Goal: Task Accomplishment & Management: Use online tool/utility

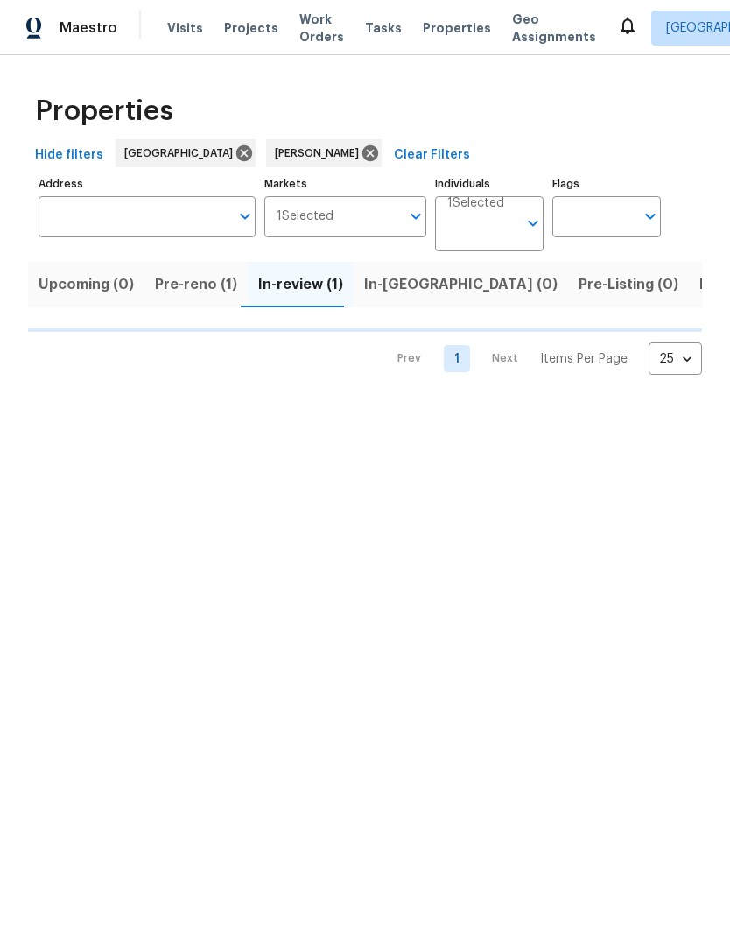
scroll to position [0, 22]
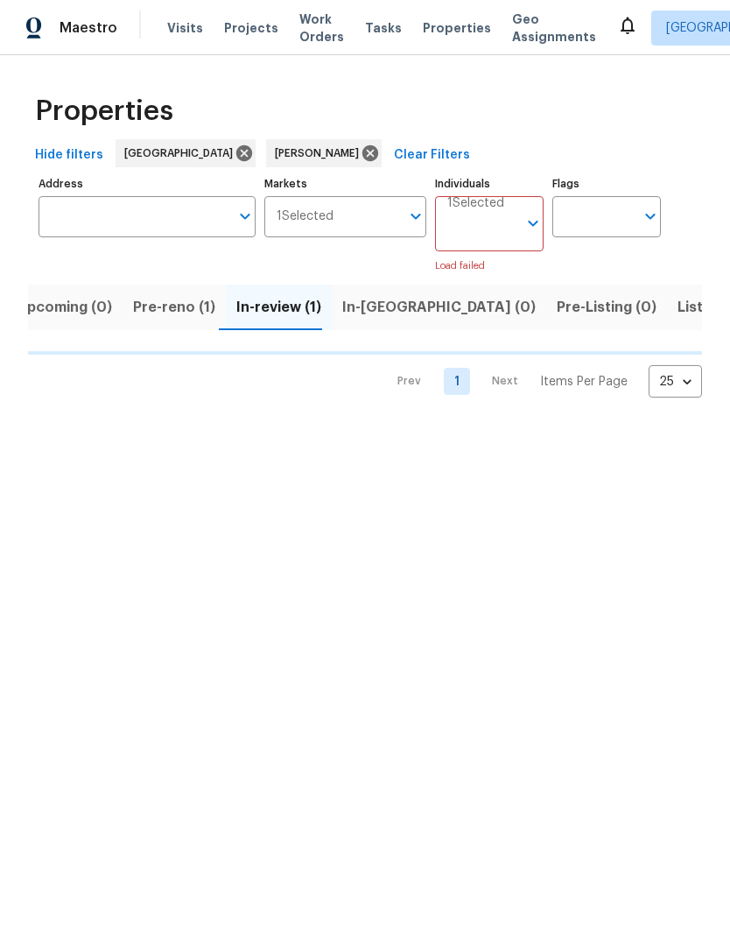
click at [182, 289] on button "Pre-reno (1)" at bounding box center [174, 308] width 103 height 46
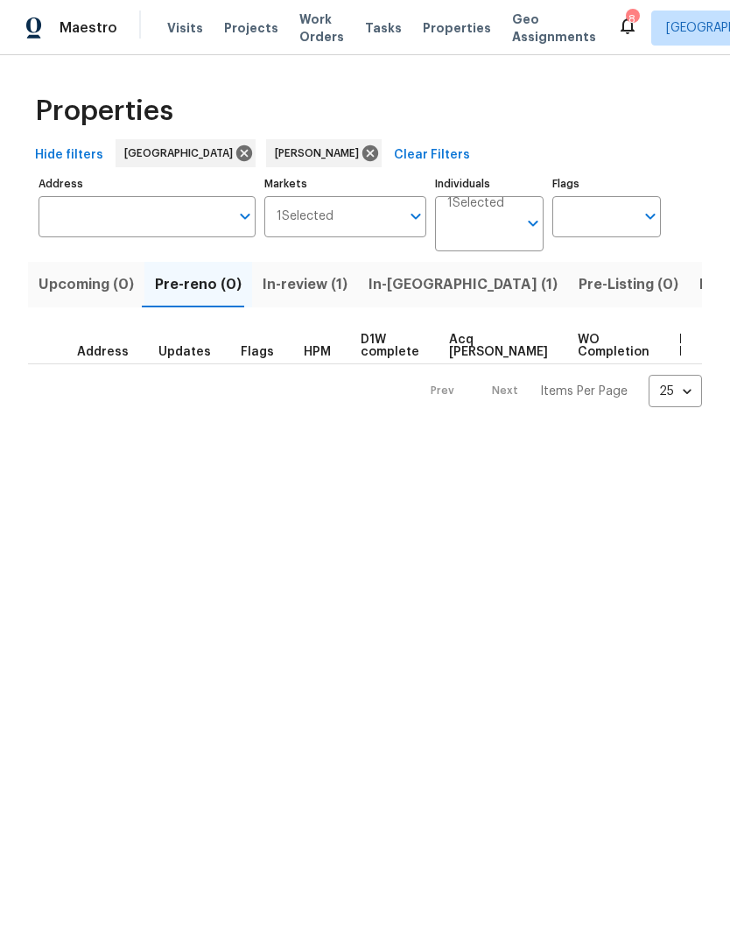
click at [329, 291] on span "In-review (1)" at bounding box center [305, 284] width 85 height 25
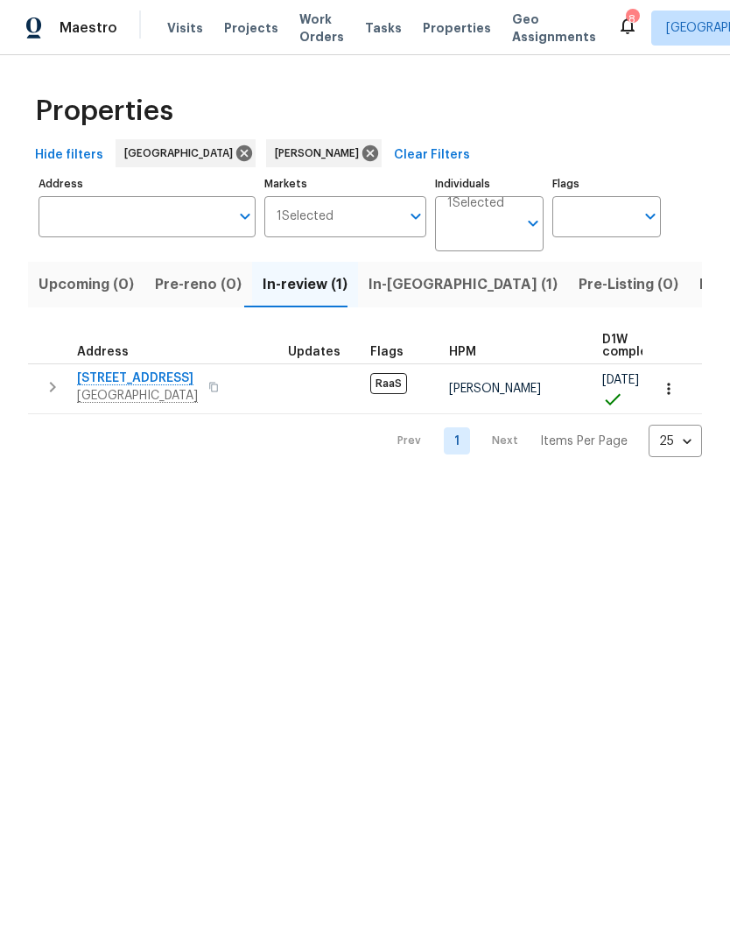
click at [113, 377] on span "[STREET_ADDRESS]" at bounding box center [137, 378] width 121 height 18
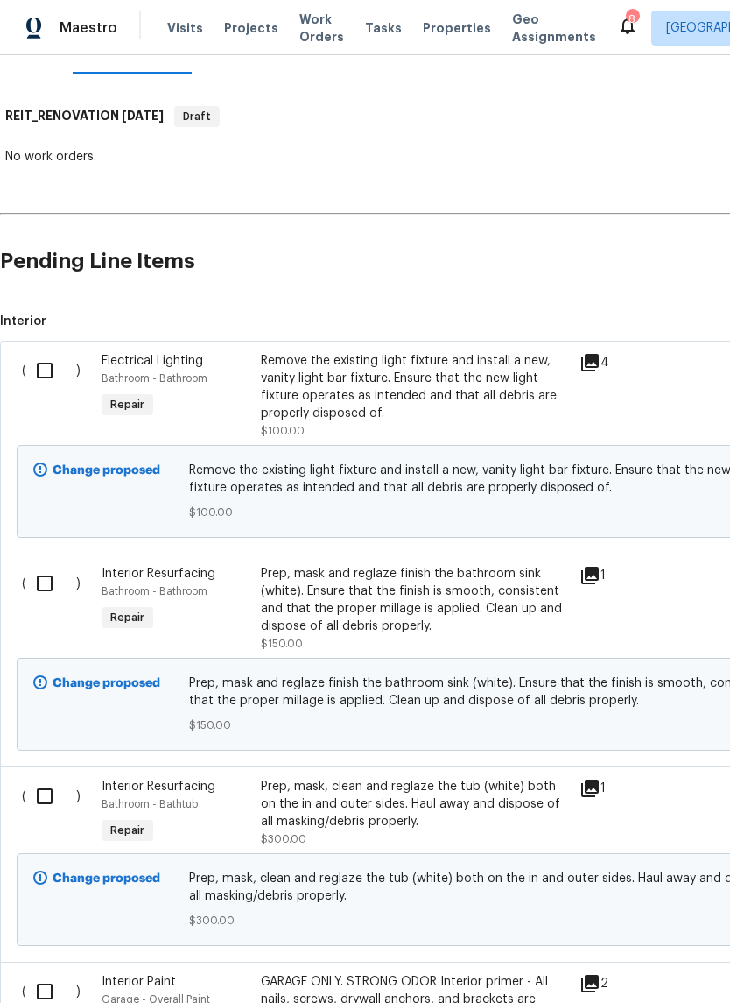
scroll to position [243, 0]
click at [53, 365] on input "checkbox" at bounding box center [51, 370] width 50 height 37
checkbox input "true"
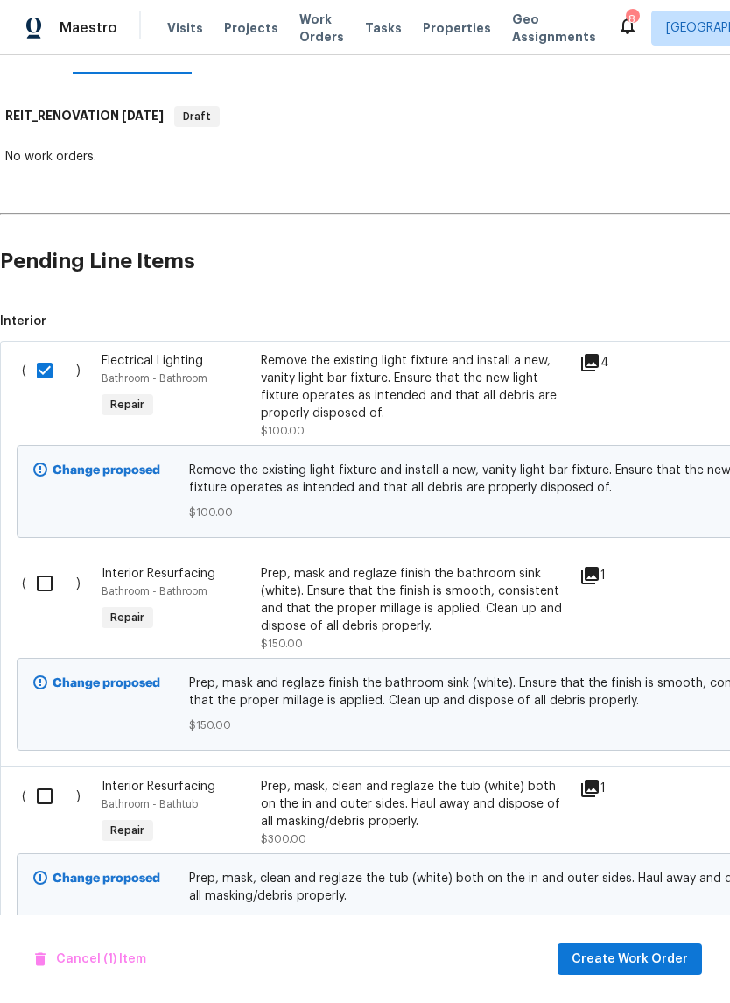
click at [47, 586] on input "checkbox" at bounding box center [51, 583] width 50 height 37
checkbox input "true"
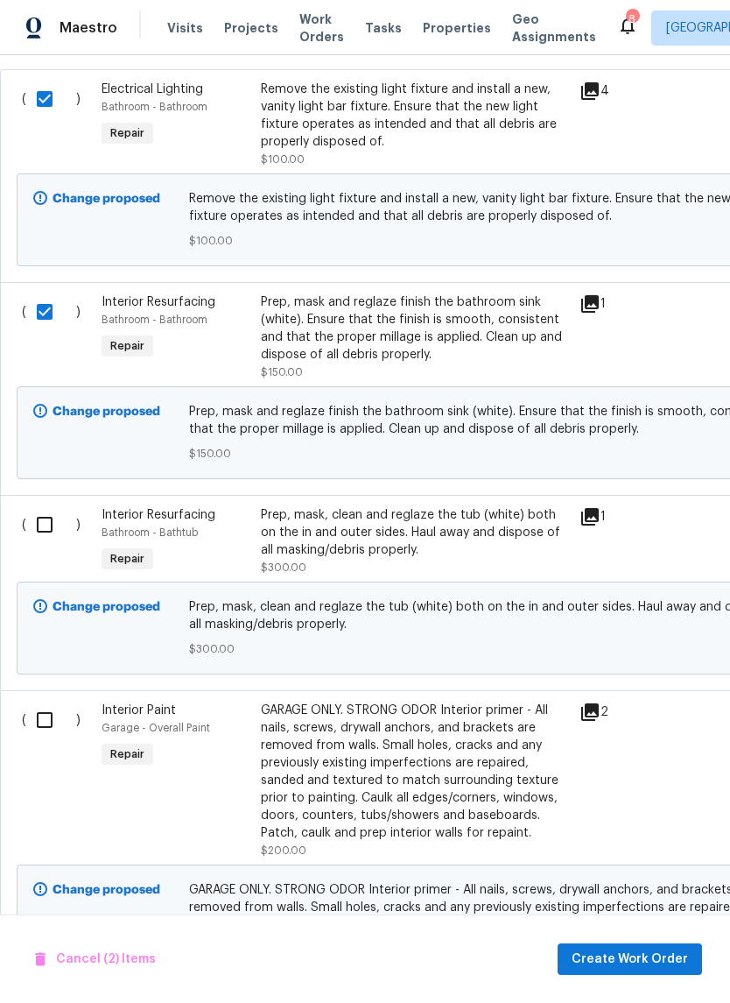
scroll to position [514, 0]
click at [53, 514] on input "checkbox" at bounding box center [51, 525] width 50 height 37
checkbox input "true"
click at [36, 734] on input "checkbox" at bounding box center [51, 720] width 50 height 37
checkbox input "true"
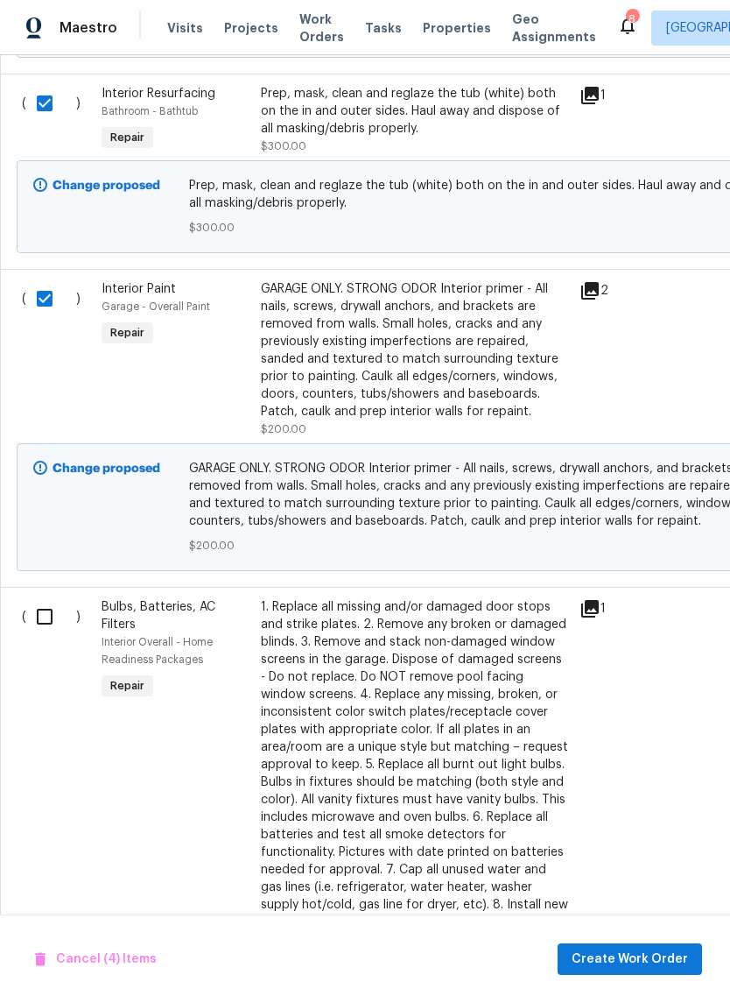
scroll to position [936, 0]
click at [50, 613] on input "checkbox" at bounding box center [51, 616] width 50 height 37
checkbox input "true"
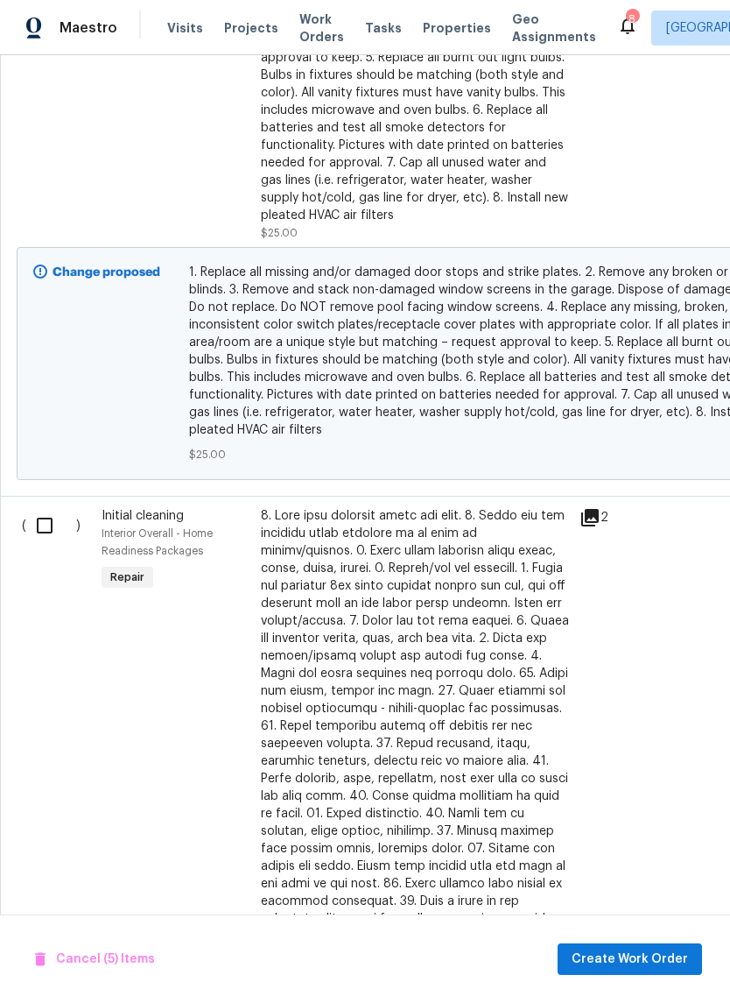
scroll to position [1643, 0]
click at [44, 534] on input "checkbox" at bounding box center [51, 524] width 50 height 37
checkbox input "true"
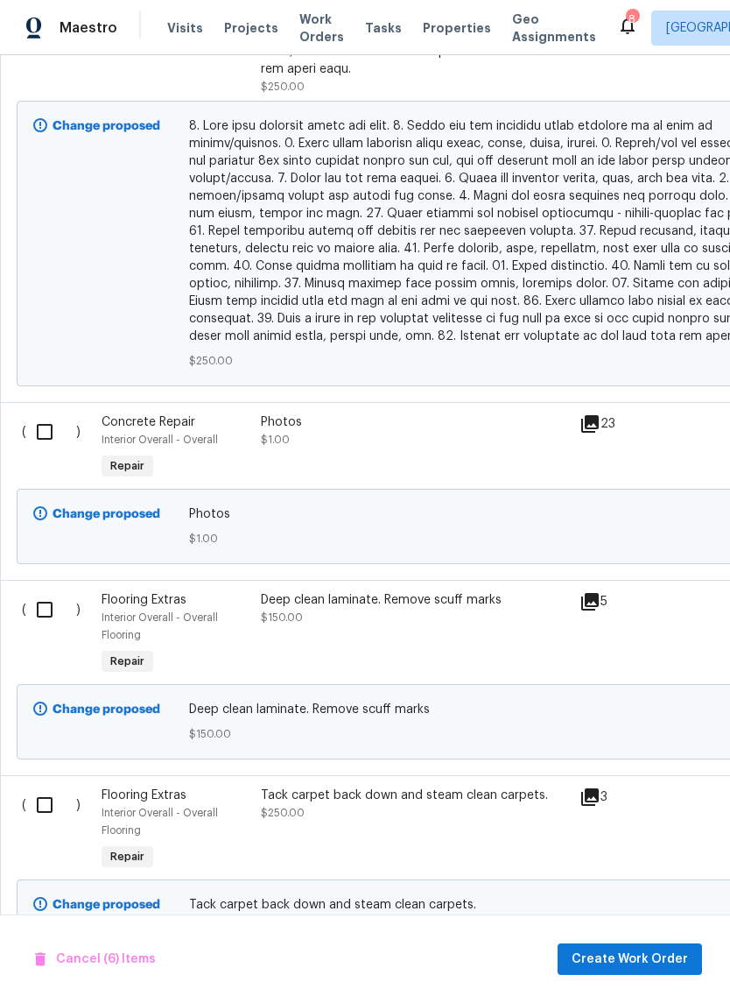
scroll to position [2541, 0]
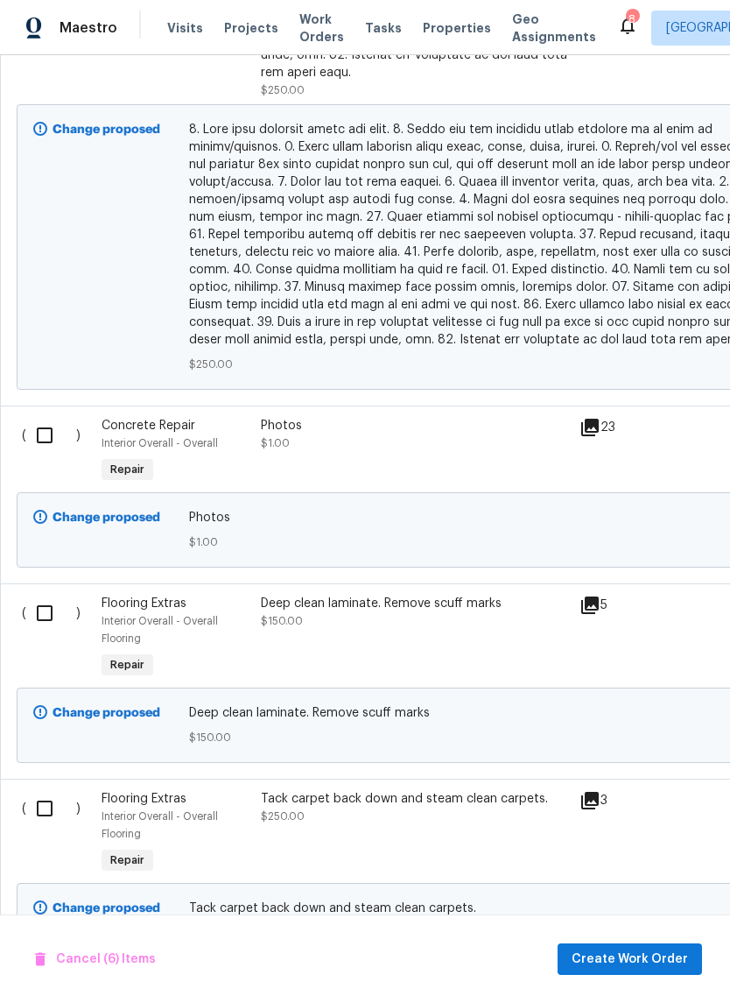
click at [46, 599] on input "checkbox" at bounding box center [51, 613] width 50 height 37
checkbox input "true"
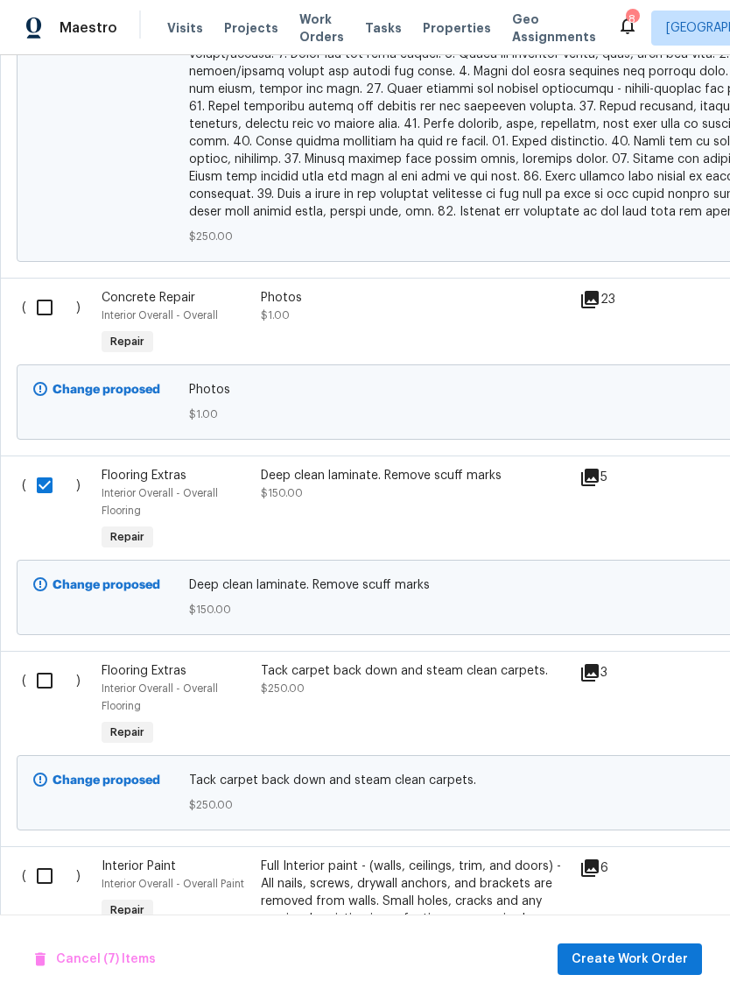
scroll to position [2669, 0]
click at [53, 670] on input "checkbox" at bounding box center [51, 680] width 50 height 37
checkbox input "true"
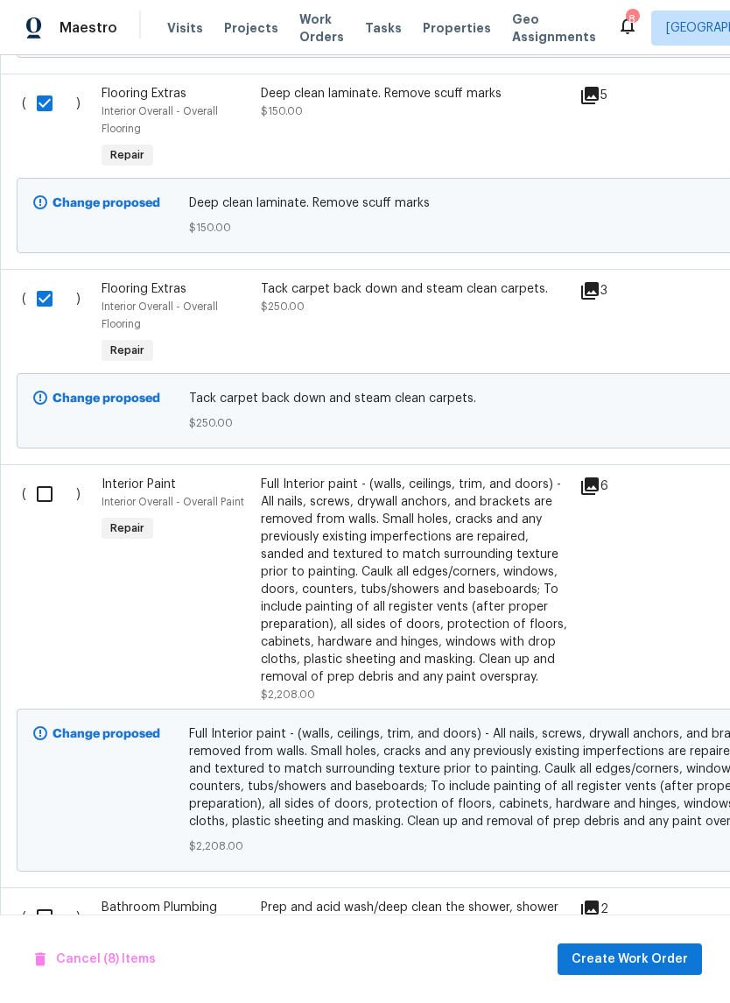
scroll to position [3050, 0]
click at [41, 490] on input "checkbox" at bounding box center [51, 493] width 50 height 37
checkbox input "true"
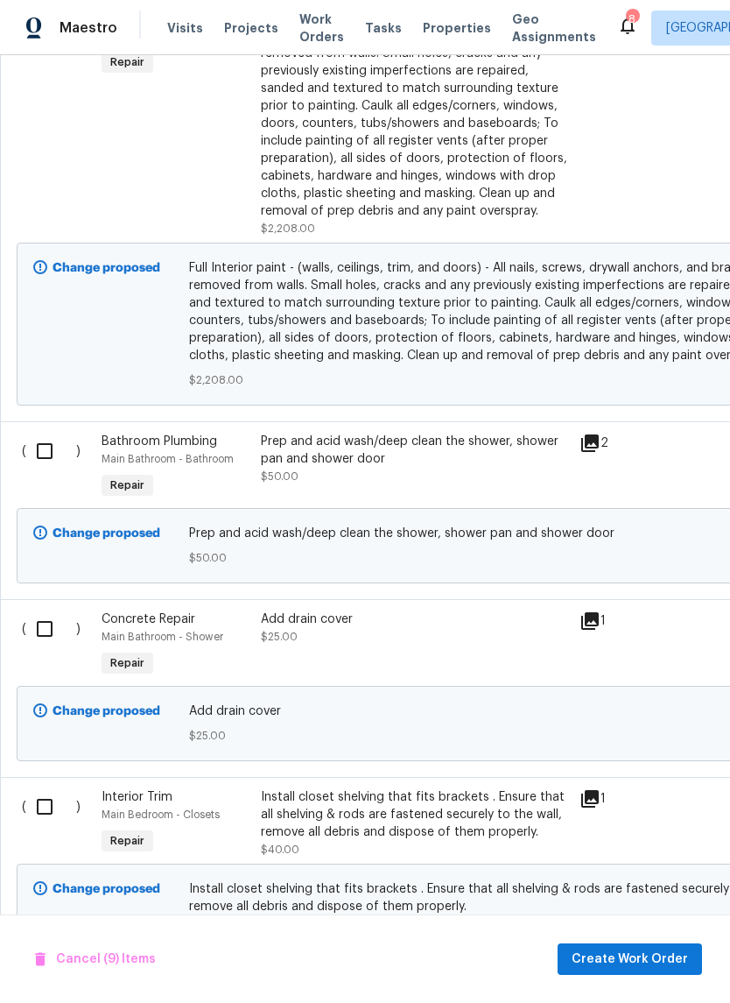
scroll to position [3528, 0]
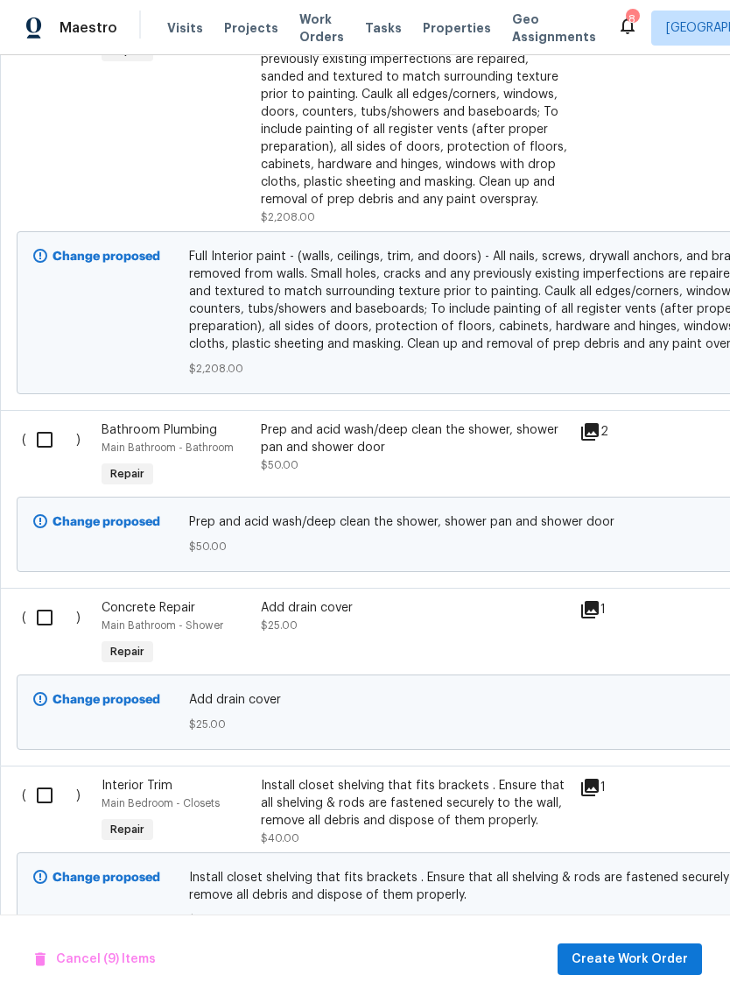
click at [39, 447] on input "checkbox" at bounding box center [51, 439] width 50 height 37
checkbox input "true"
click at [41, 603] on input "checkbox" at bounding box center [51, 617] width 50 height 37
checkbox input "true"
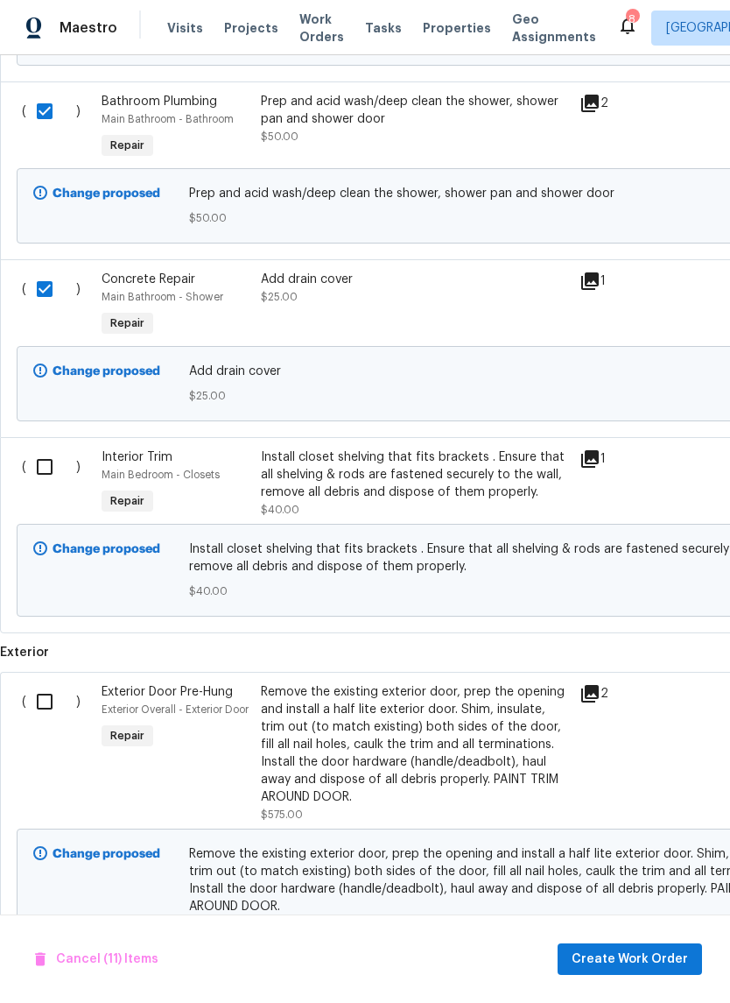
scroll to position [3856, -1]
click at [50, 463] on input "checkbox" at bounding box center [51, 466] width 50 height 37
checkbox input "true"
click at [51, 699] on input "checkbox" at bounding box center [51, 701] width 50 height 37
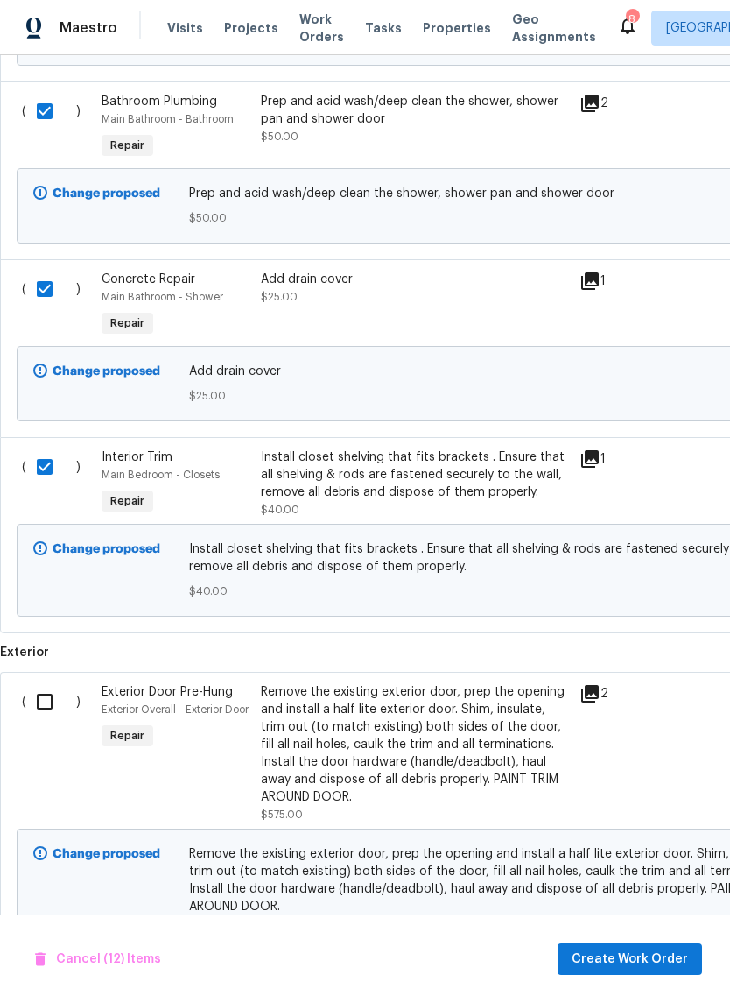
checkbox input "true"
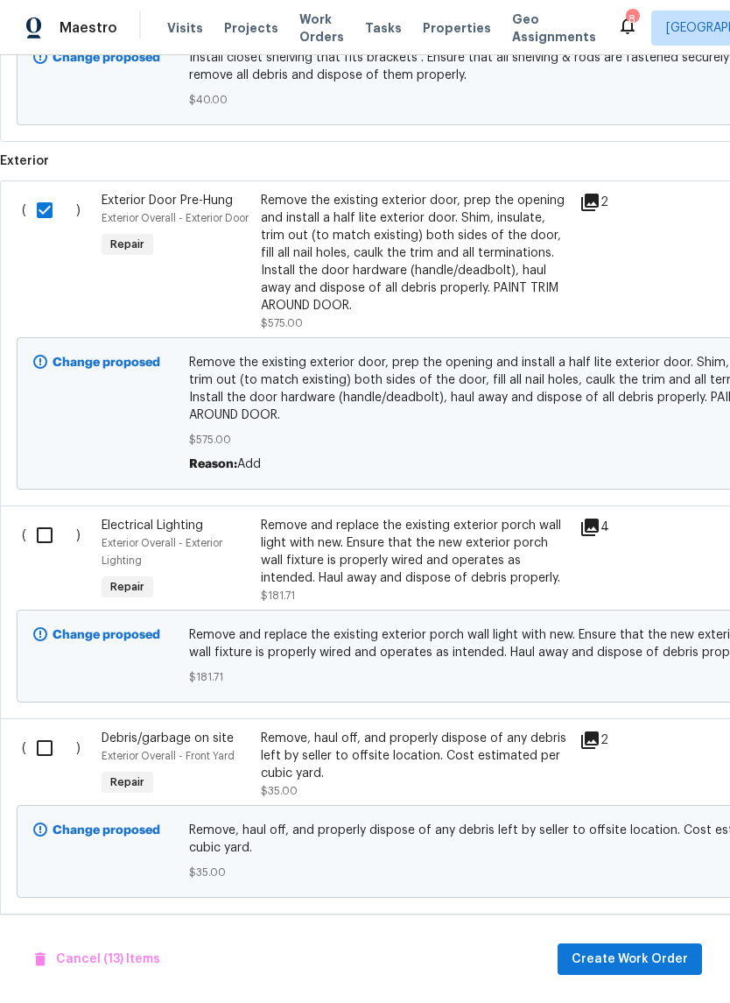
scroll to position [4347, 0]
click at [37, 535] on input "checkbox" at bounding box center [51, 535] width 50 height 37
checkbox input "true"
click at [50, 749] on input "checkbox" at bounding box center [51, 747] width 50 height 37
checkbox input "true"
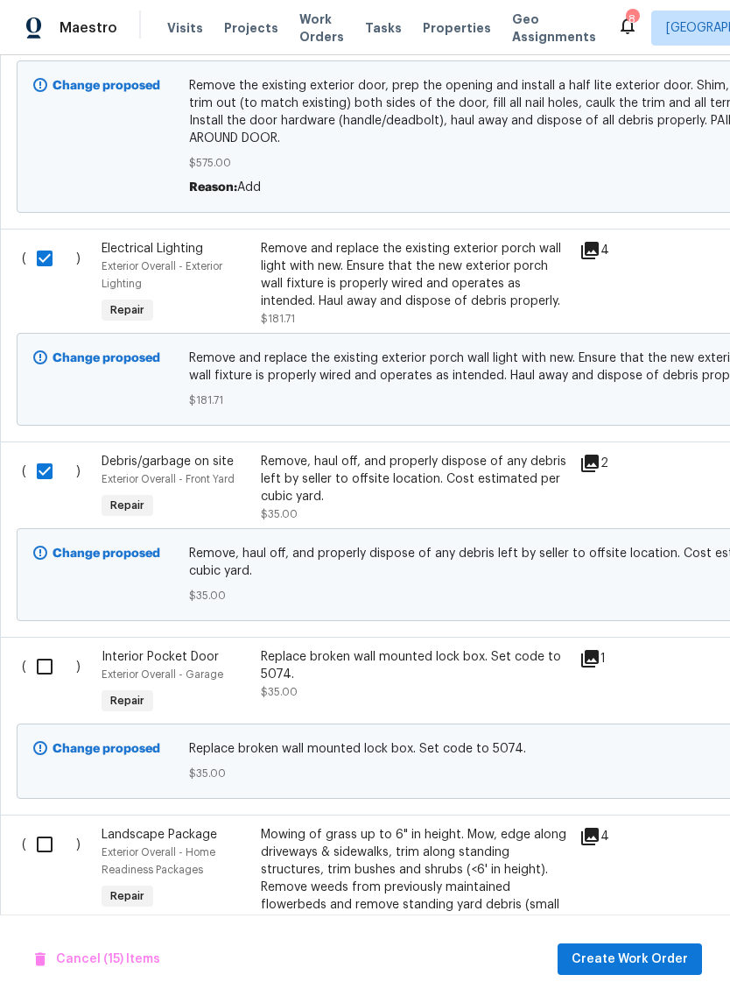
scroll to position [4626, 0]
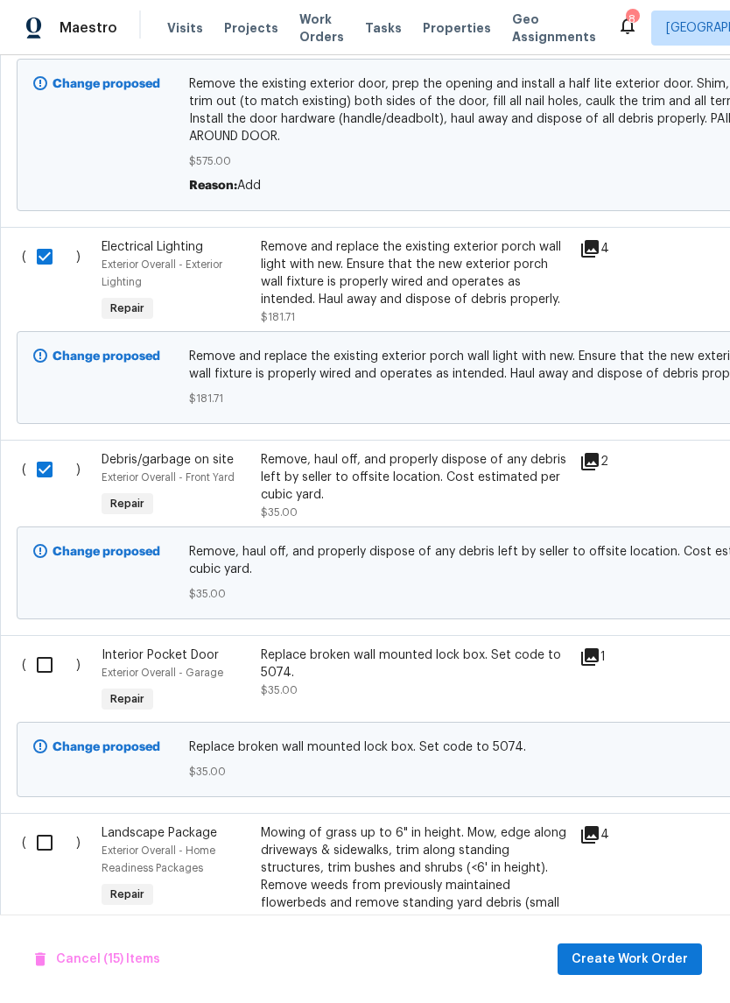
click at [44, 663] on input "checkbox" at bounding box center [51, 664] width 50 height 37
checkbox input "true"
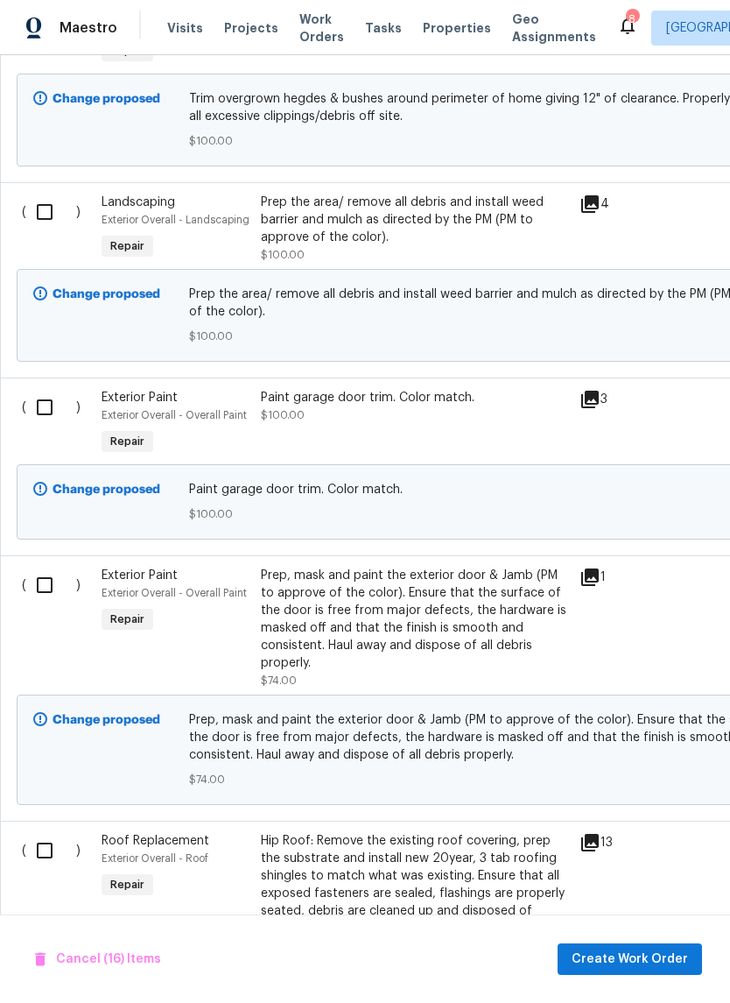
scroll to position [5964, 0]
click at [26, 422] on input "checkbox" at bounding box center [51, 407] width 50 height 37
checkbox input "true"
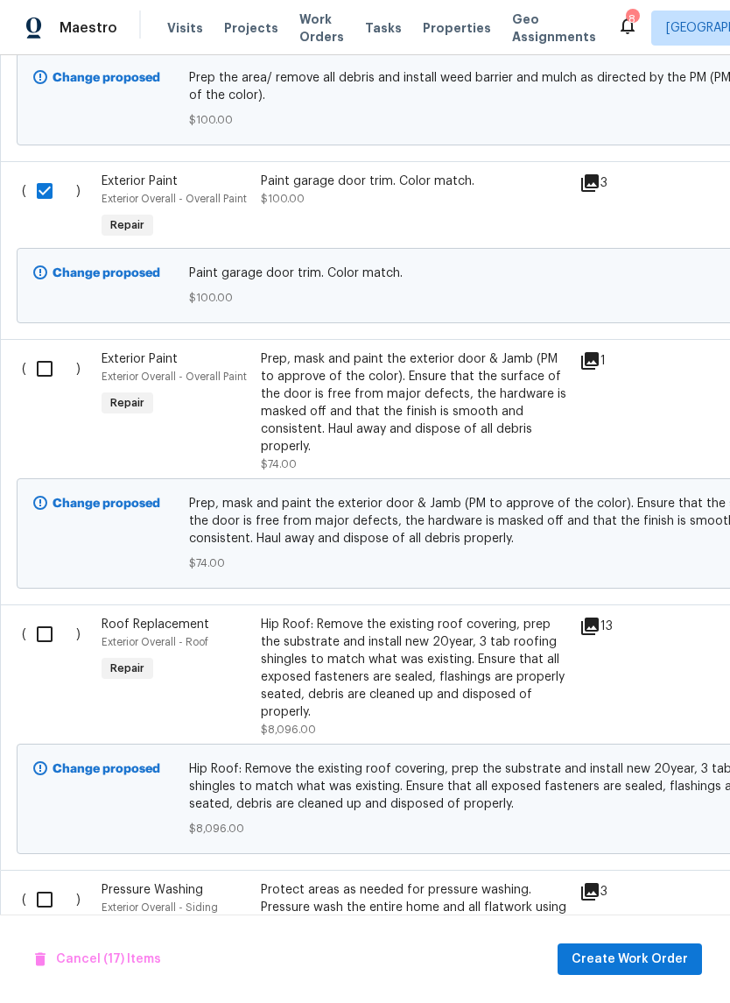
scroll to position [6123, 5]
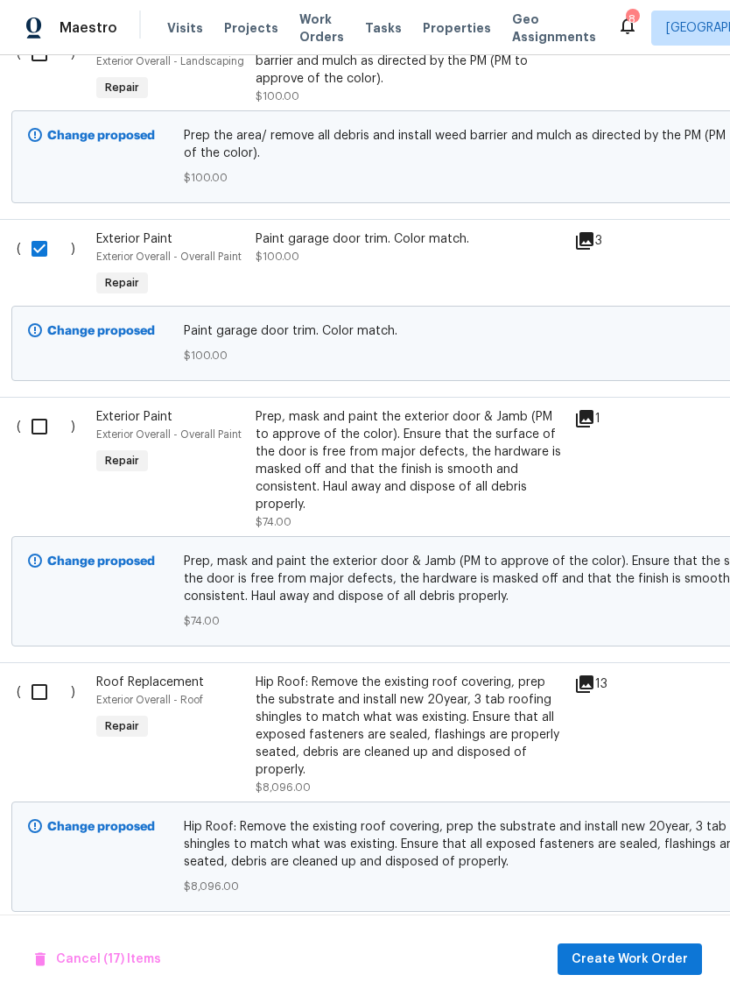
click at [33, 426] on input "checkbox" at bounding box center [46, 426] width 50 height 37
checkbox input "true"
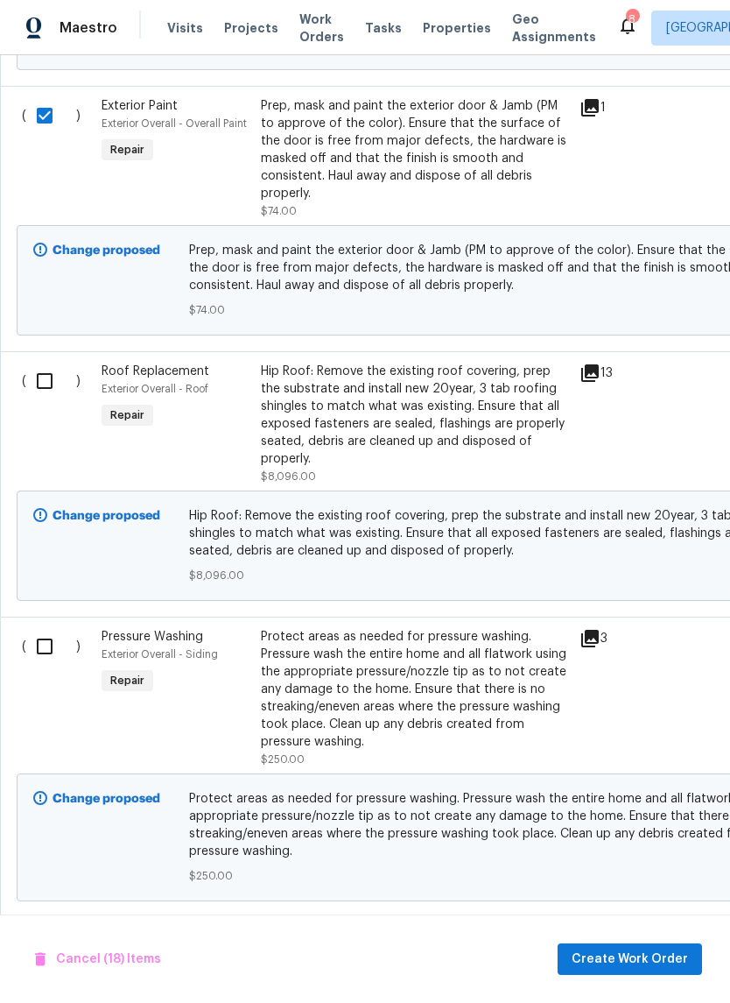
scroll to position [6432, 0]
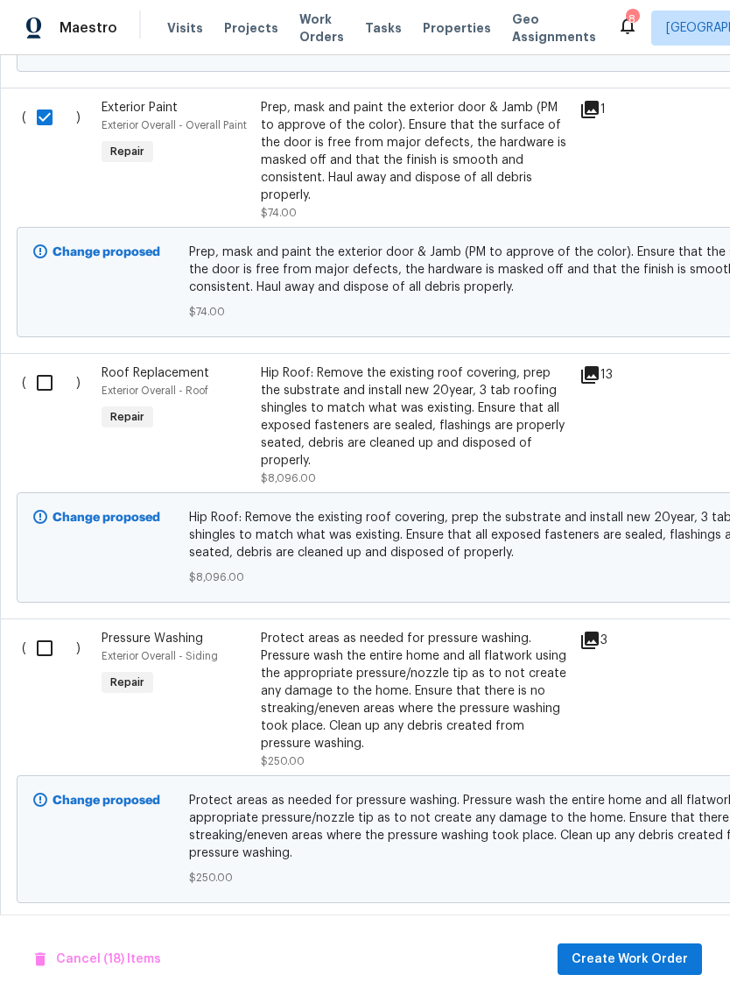
click at [39, 658] on input "checkbox" at bounding box center [51, 648] width 50 height 37
checkbox input "true"
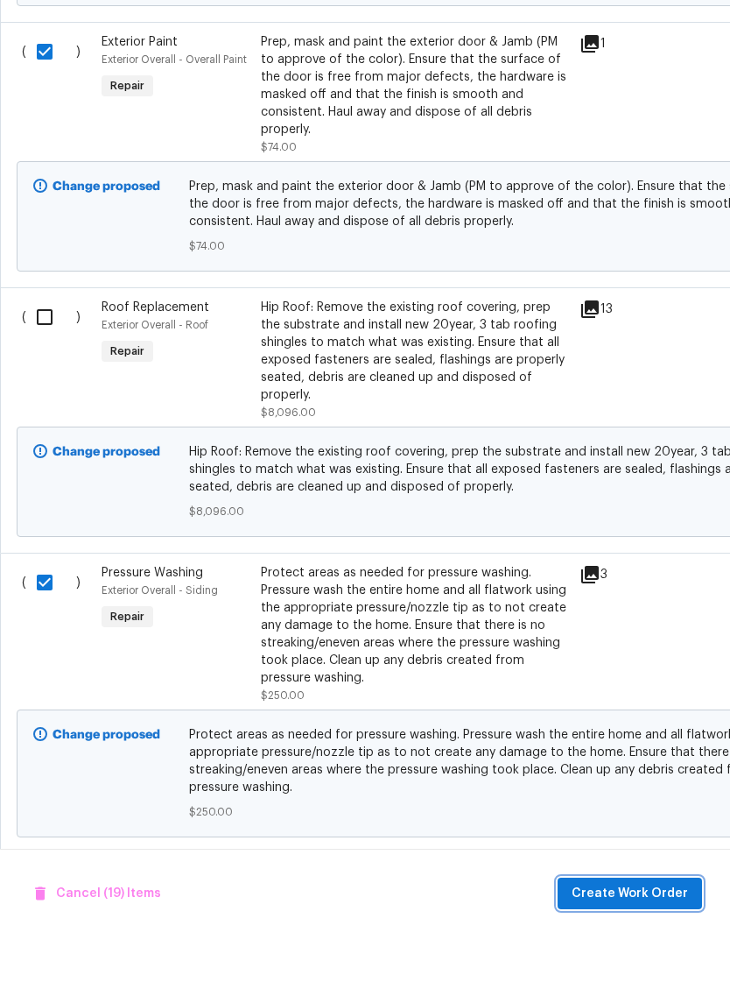
click at [664, 948] on span "Create Work Order" at bounding box center [630, 959] width 116 height 22
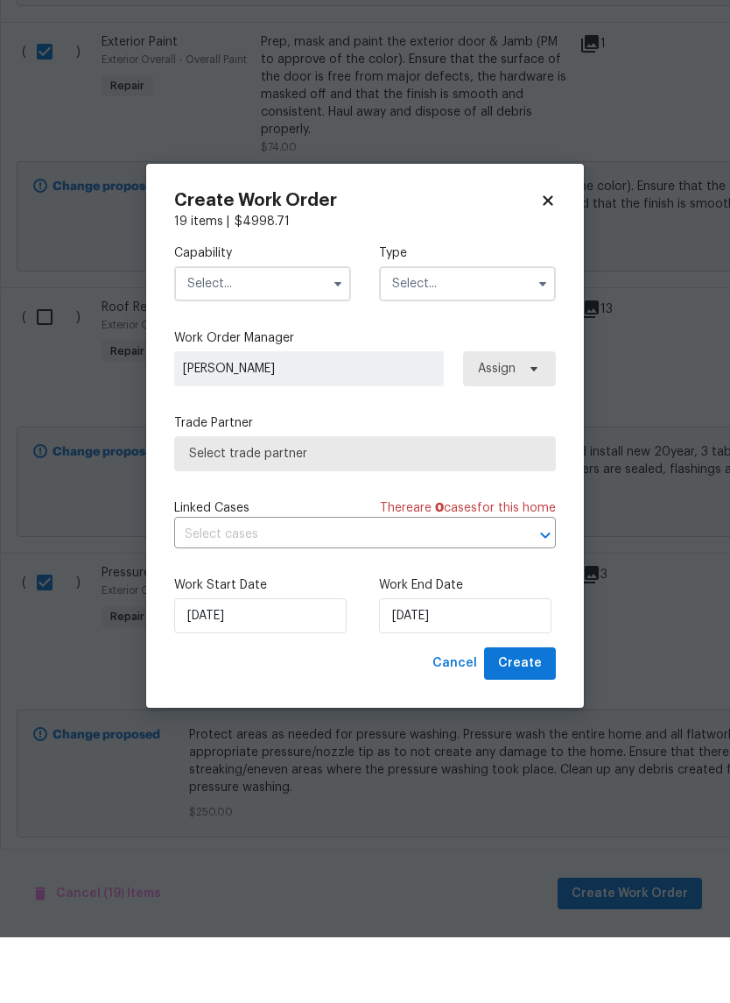
click at [292, 332] on input "text" at bounding box center [262, 349] width 177 height 35
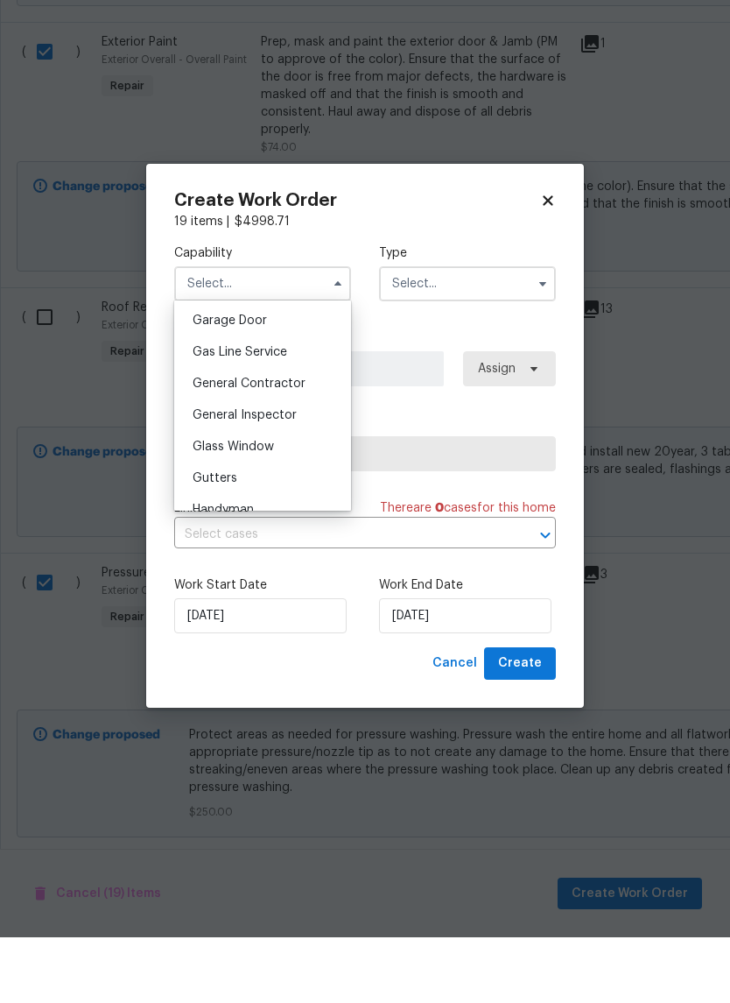
scroll to position [777, 0]
click at [310, 431] on div "General Contractor" at bounding box center [263, 447] width 168 height 32
type input "General Contractor"
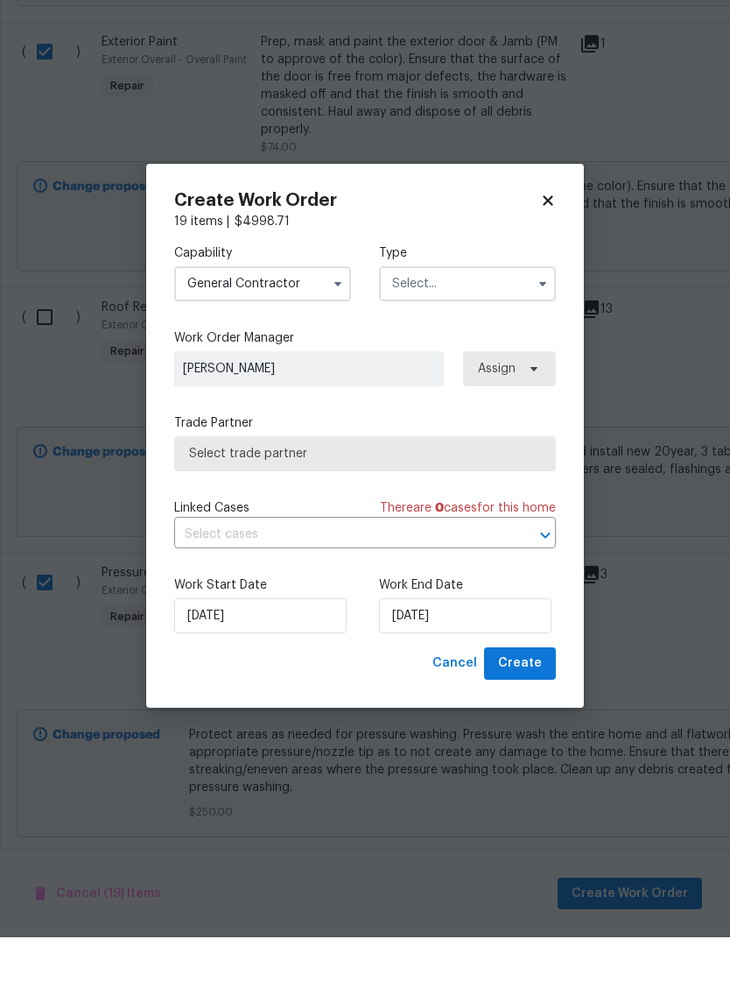
click at [485, 332] on input "text" at bounding box center [467, 349] width 177 height 35
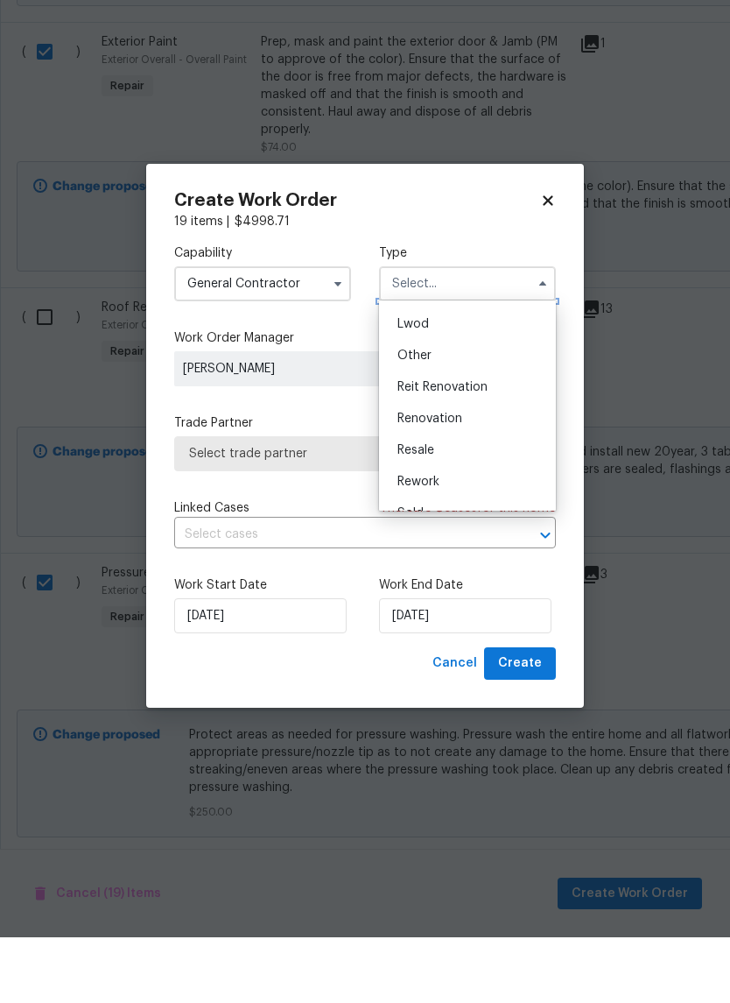
scroll to position [185, 0]
click at [481, 447] on span "Reit Renovation" at bounding box center [443, 453] width 90 height 12
type input "Reit Renovation"
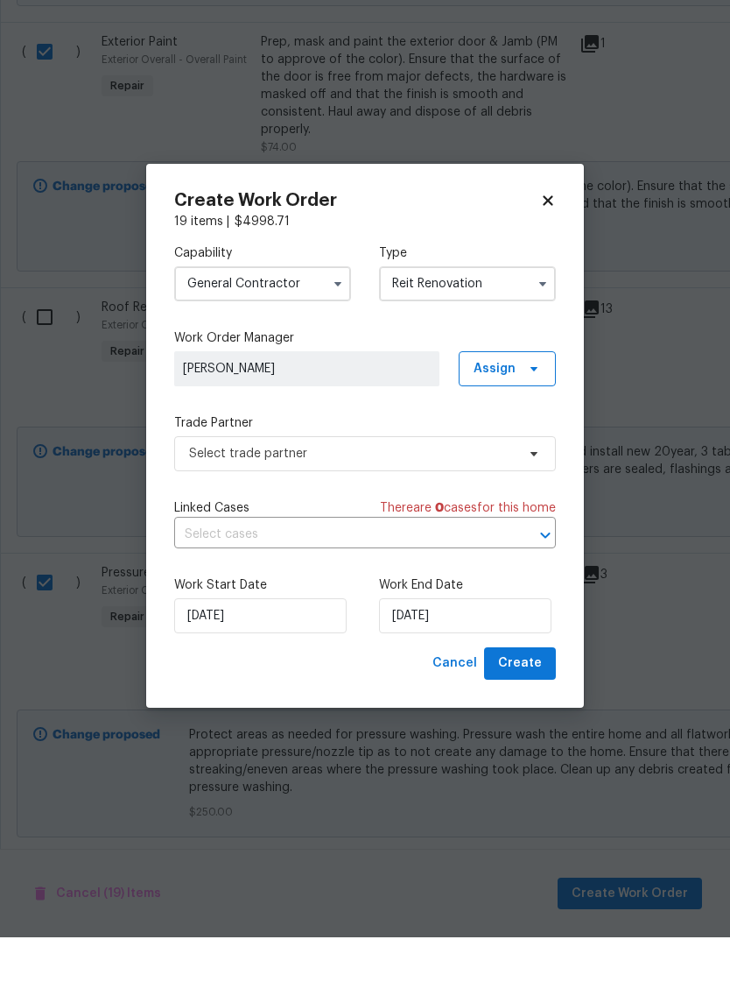
scroll to position [0, 0]
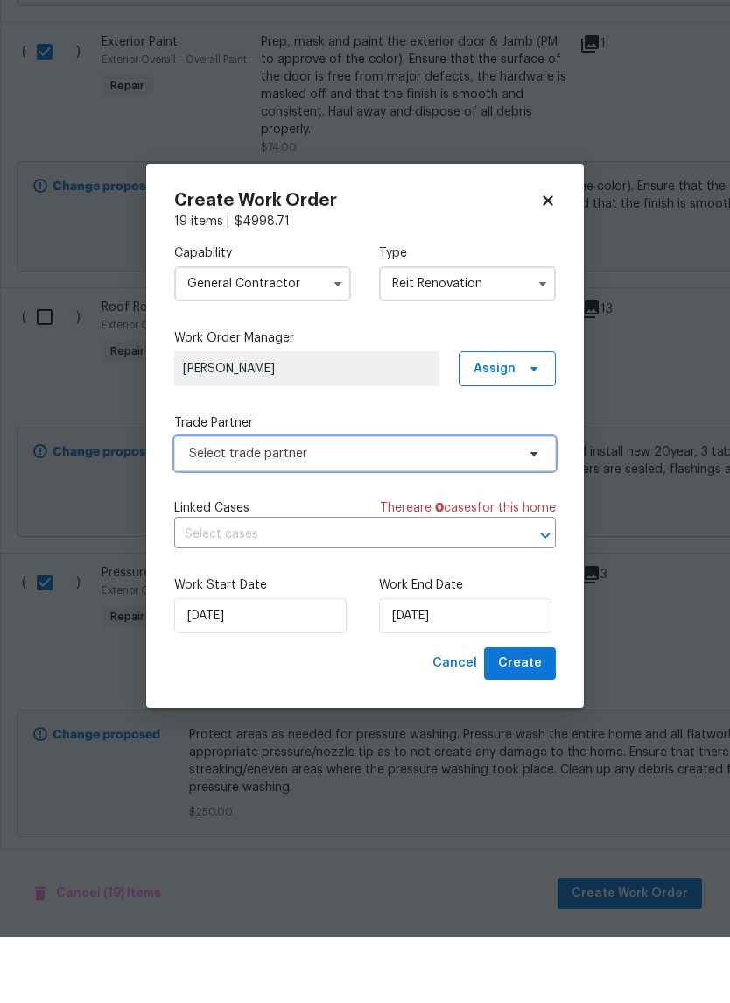
click at [419, 510] on span "Select trade partner" at bounding box center [352, 519] width 327 height 18
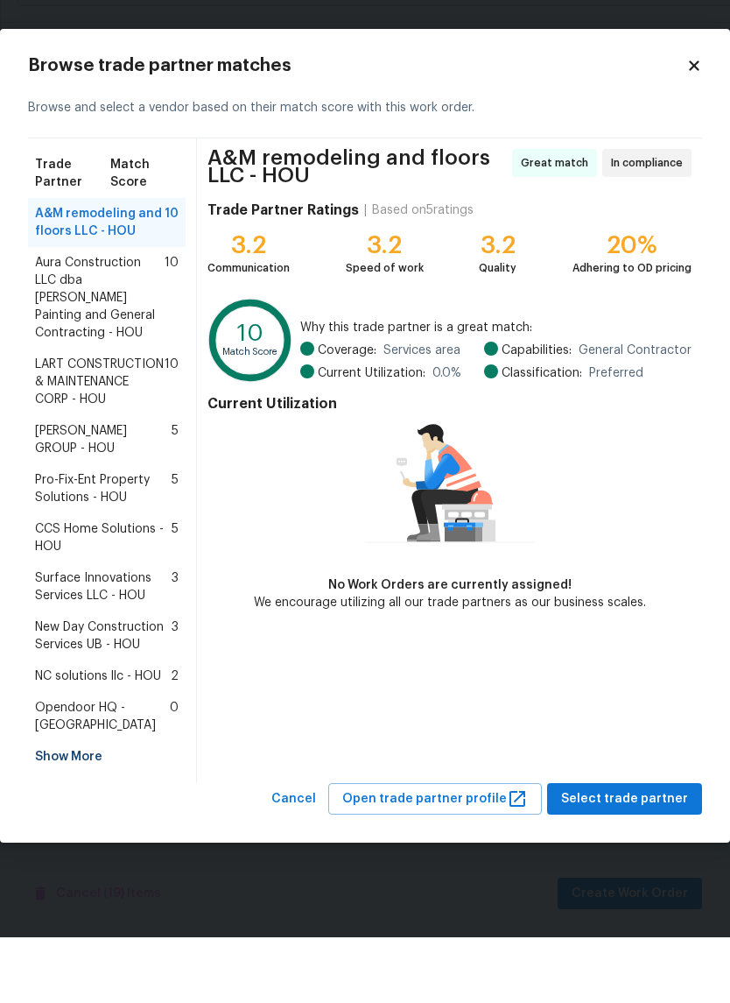
click at [106, 320] on span "Aura Construction LLC dba Logan's Painting and General Contracting - HOU" at bounding box center [100, 364] width 130 height 88
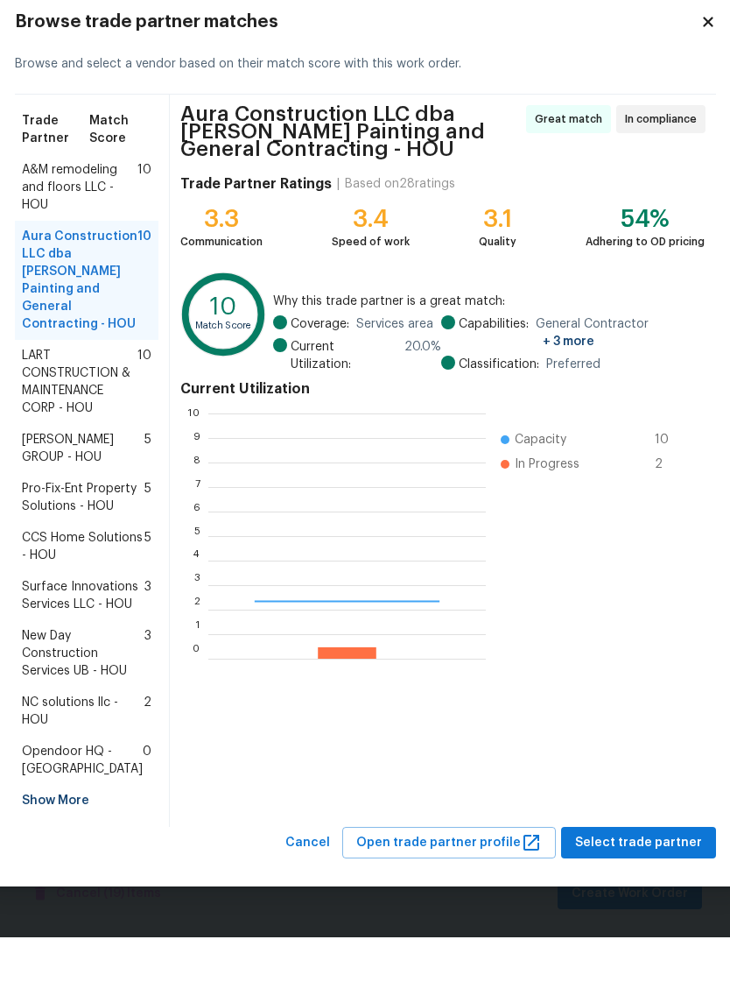
scroll to position [245, 278]
click at [53, 412] on span "LART CONSTRUCTION & MAINTENANCE CORP - HOU" at bounding box center [80, 447] width 116 height 70
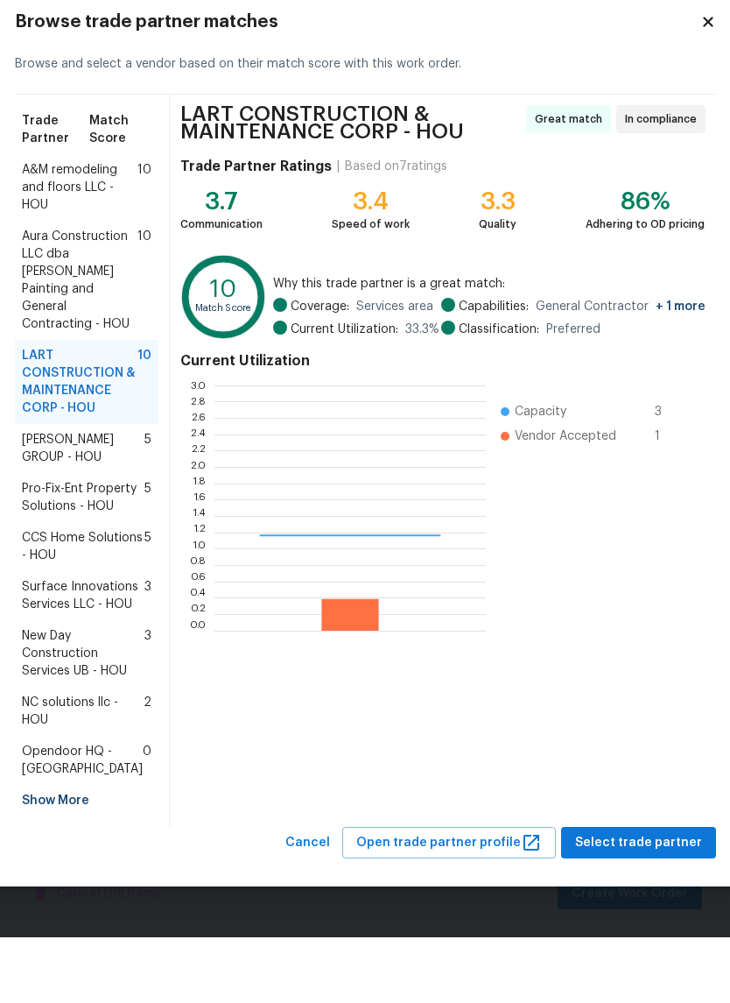
scroll to position [245, 271]
click at [123, 227] on span "A&M remodeling and floors LLC - HOU" at bounding box center [80, 253] width 116 height 53
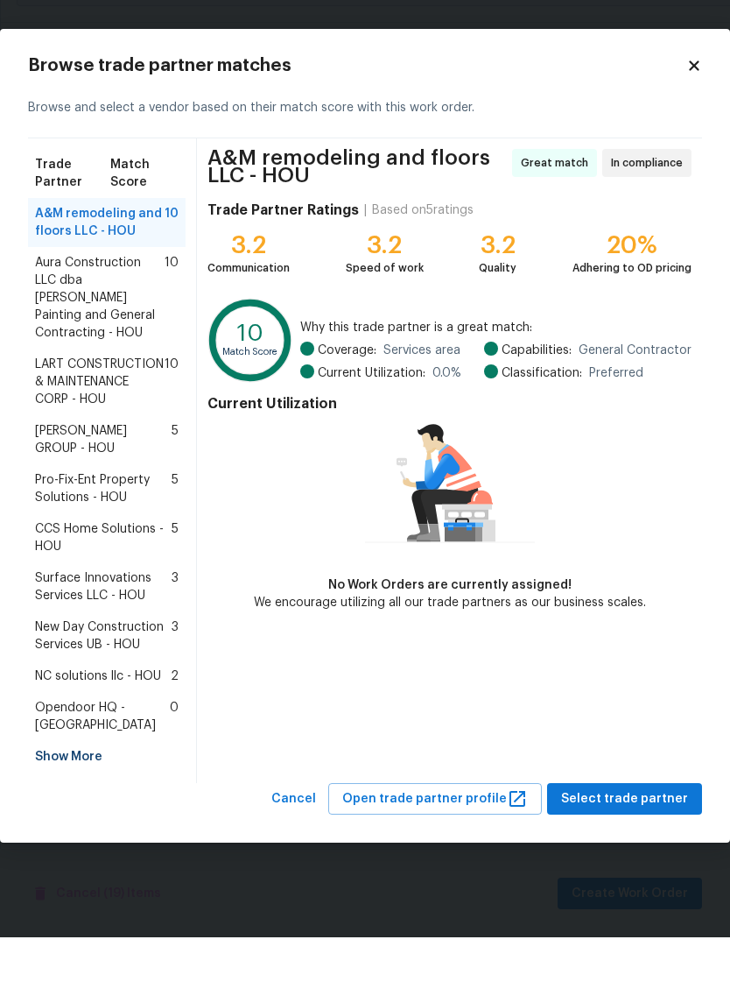
click at [141, 320] on span "Aura Construction LLC dba Logan's Painting and General Contracting - HOU" at bounding box center [100, 364] width 130 height 88
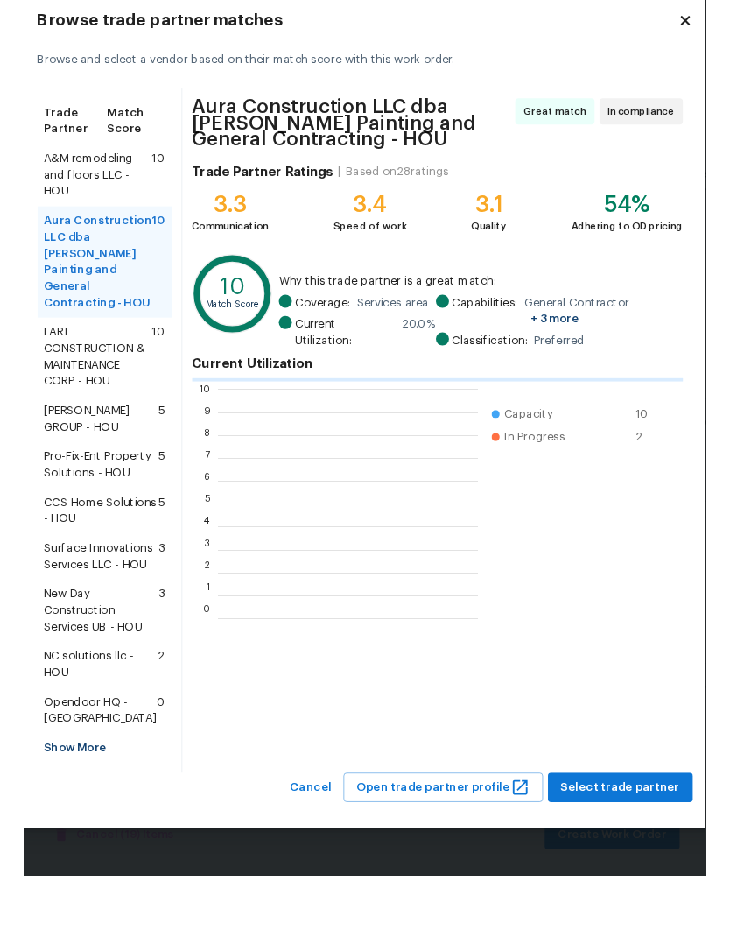
scroll to position [2, 2]
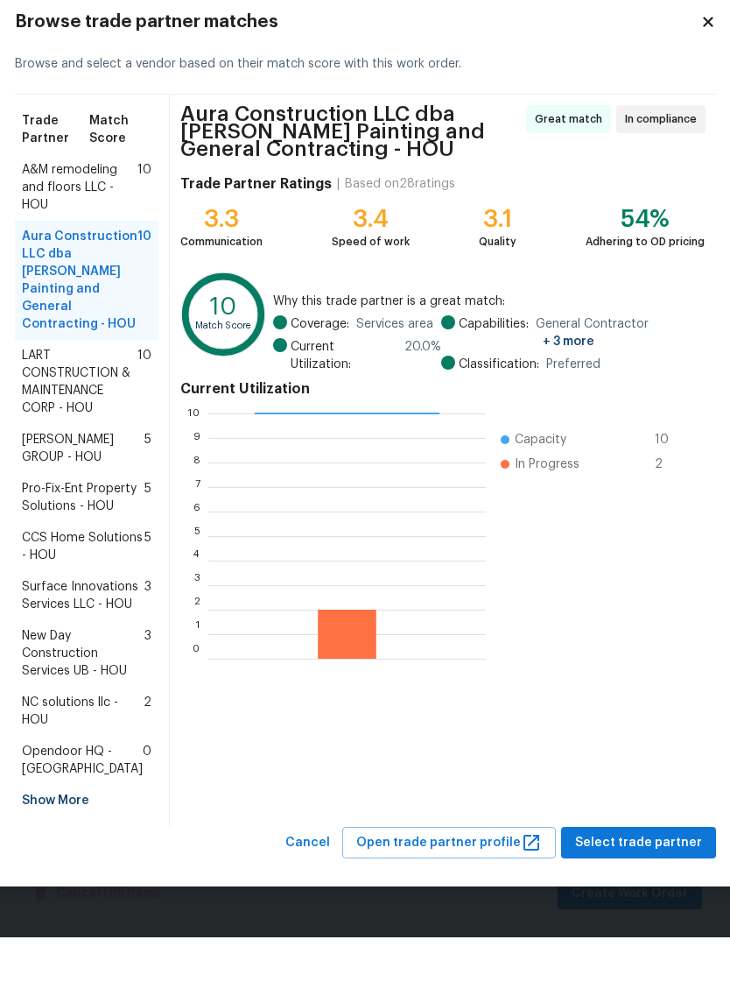
click at [111, 227] on span "A&M remodeling and floors LLC - HOU" at bounding box center [80, 253] width 116 height 53
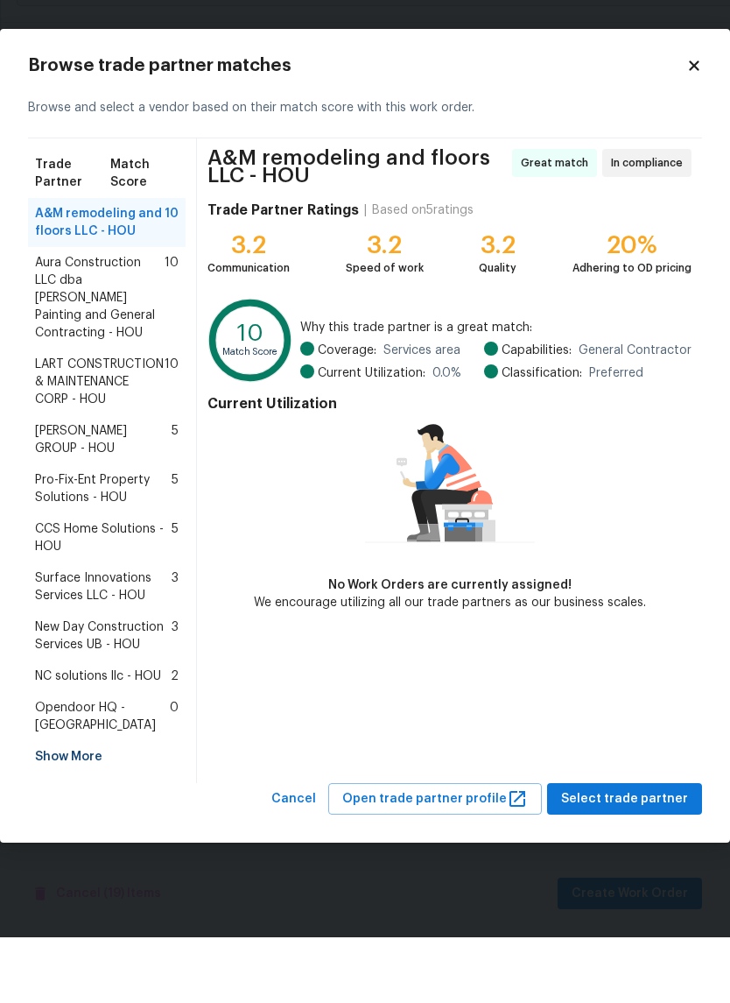
click at [85, 586] on span "CCS Home Solutions - HOU" at bounding box center [103, 603] width 137 height 35
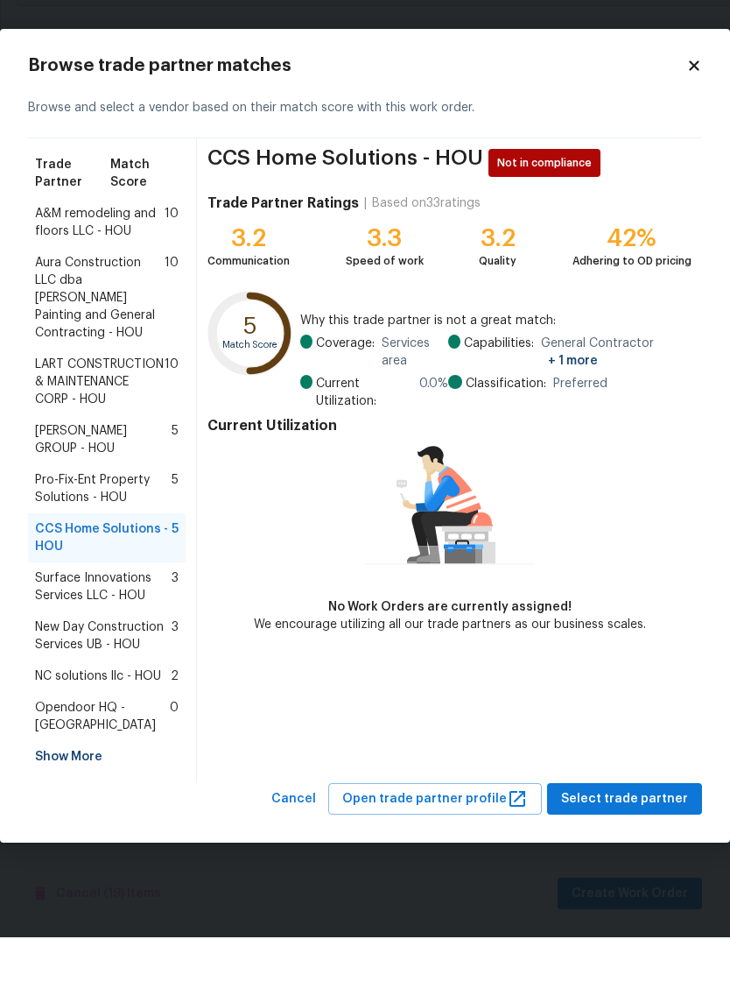
click at [58, 271] on span "A&M remodeling and floors LLC - HOU" at bounding box center [100, 288] width 130 height 35
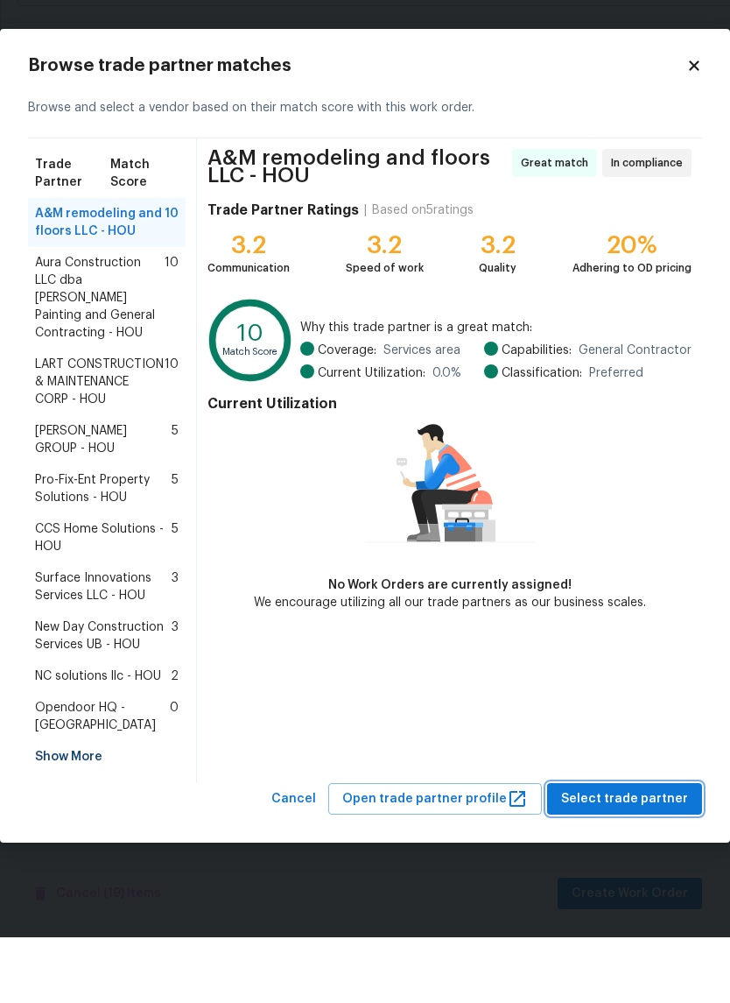
click at [645, 854] on span "Select trade partner" at bounding box center [624, 865] width 127 height 22
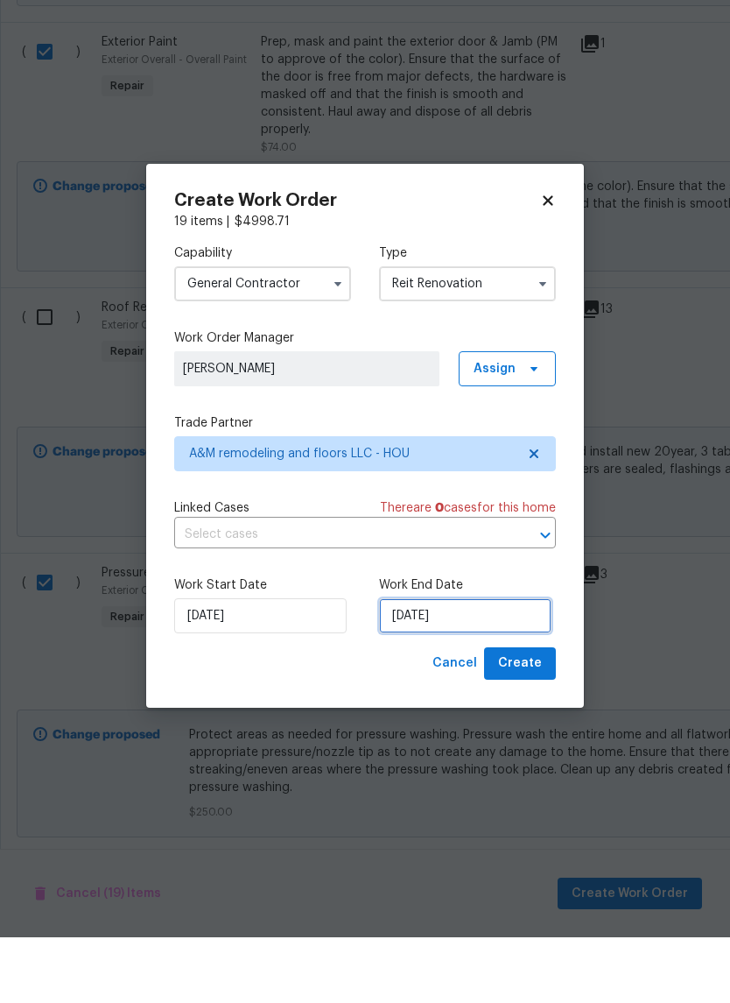
click at [486, 664] on input "10/3/2025" at bounding box center [465, 681] width 172 height 35
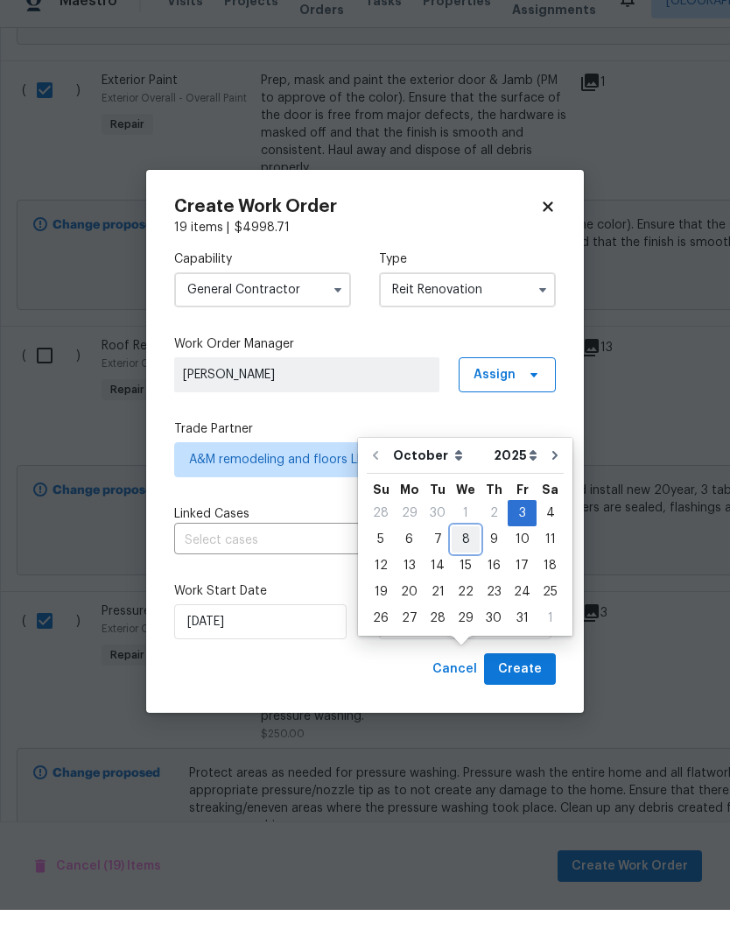
click at [471, 554] on div "8" at bounding box center [466, 566] width 28 height 25
type input "10/8/2025"
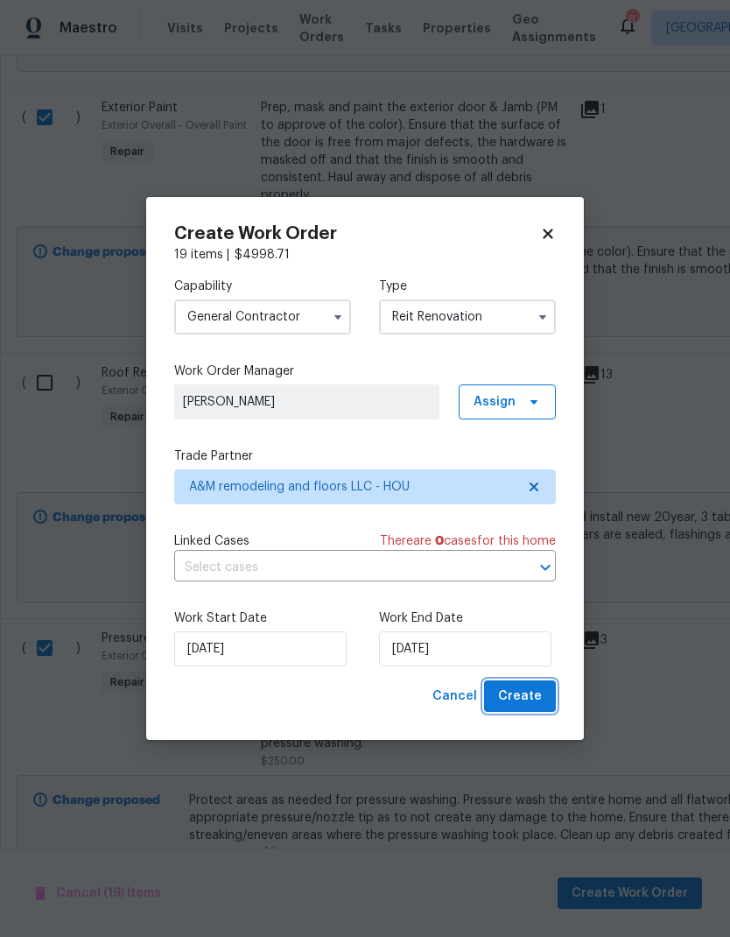
click at [535, 696] on span "Create" at bounding box center [520, 697] width 44 height 22
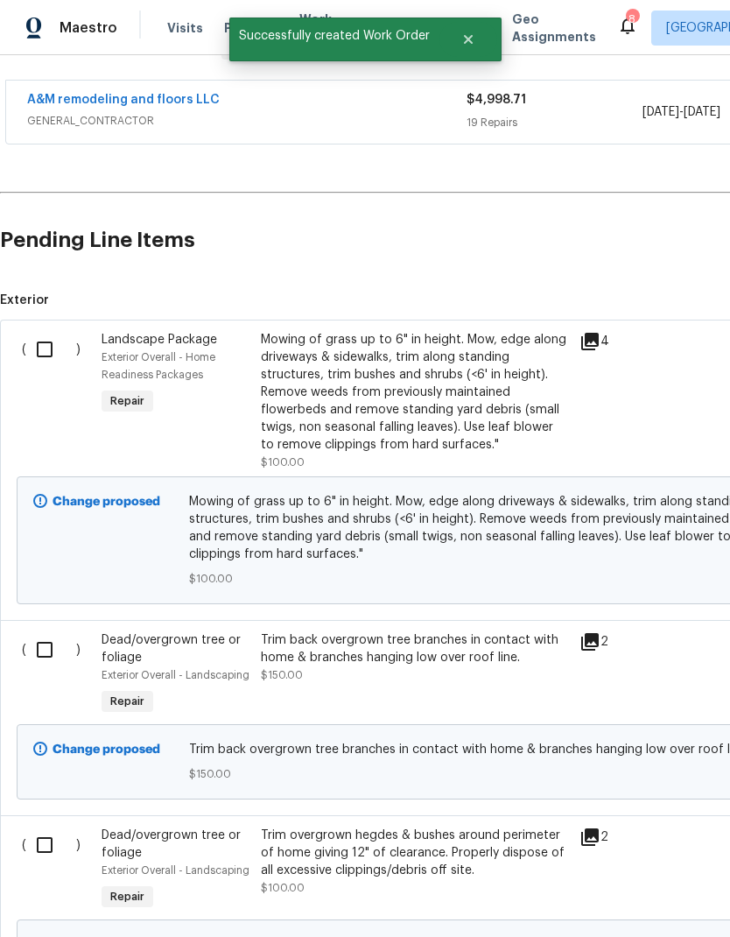
scroll to position [312, 0]
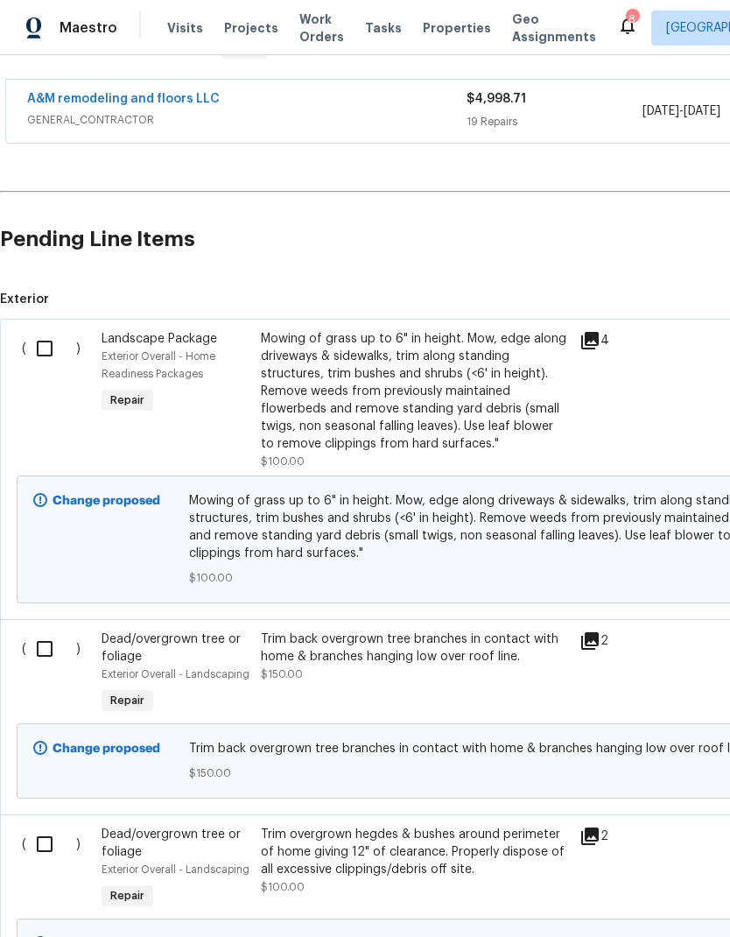
click at [50, 362] on input "checkbox" at bounding box center [51, 348] width 50 height 37
checkbox input "true"
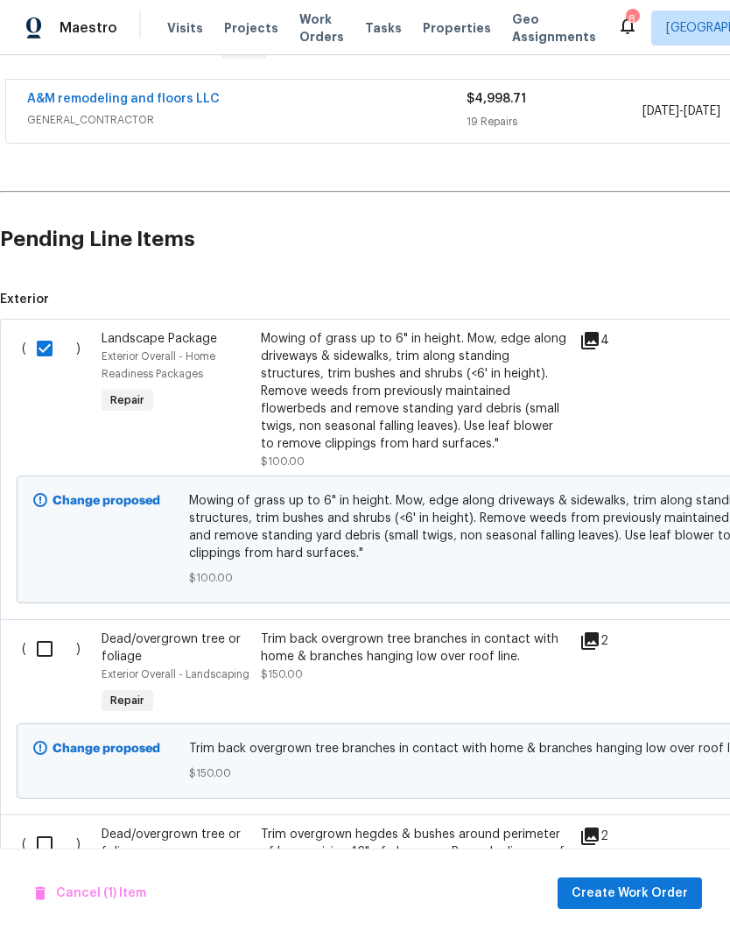
click at [59, 653] on input "checkbox" at bounding box center [51, 648] width 50 height 37
checkbox input "true"
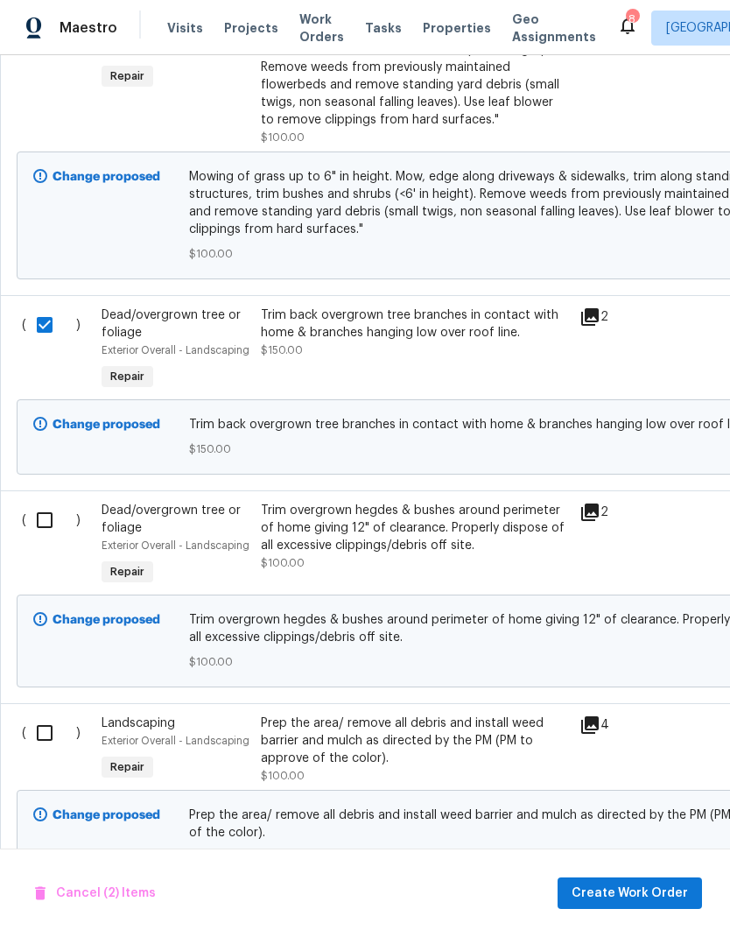
scroll to position [635, 0]
click at [50, 522] on input "checkbox" at bounding box center [51, 521] width 50 height 37
checkbox input "true"
click at [48, 740] on input "checkbox" at bounding box center [51, 733] width 50 height 37
checkbox input "true"
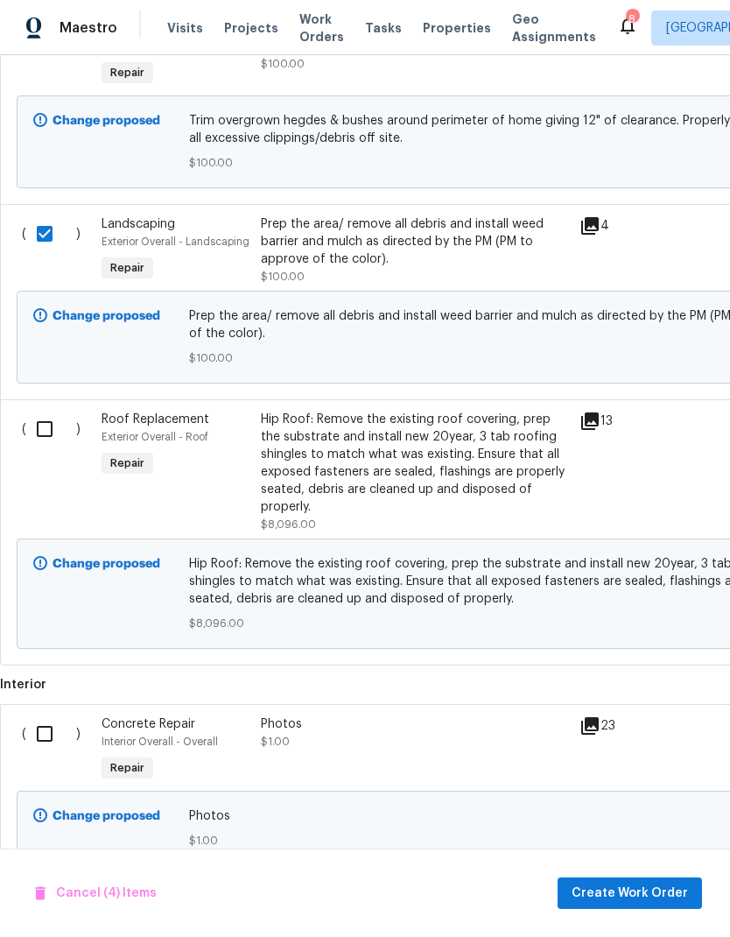
scroll to position [1134, 0]
click at [645, 891] on span "Create Work Order" at bounding box center [630, 894] width 116 height 22
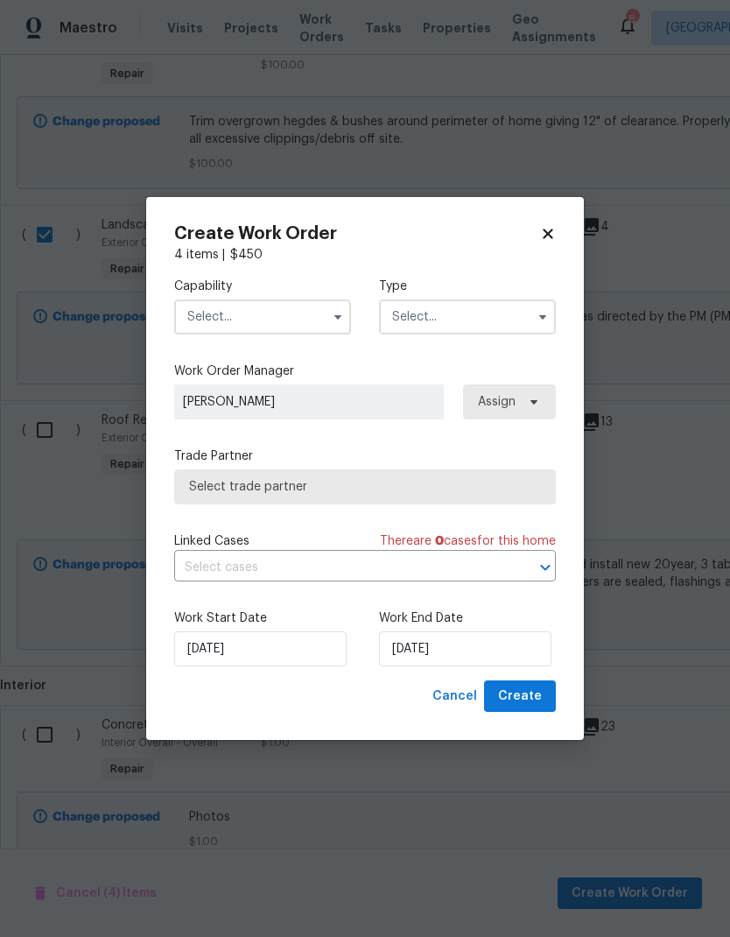
click at [270, 327] on input "text" at bounding box center [262, 316] width 177 height 35
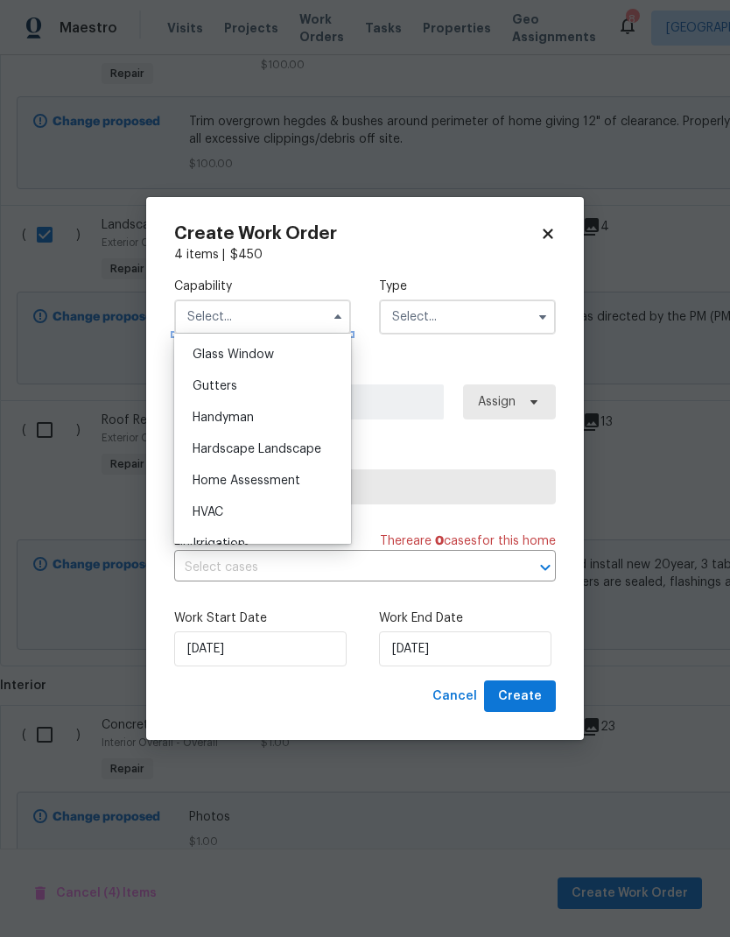
scroll to position [915, 0]
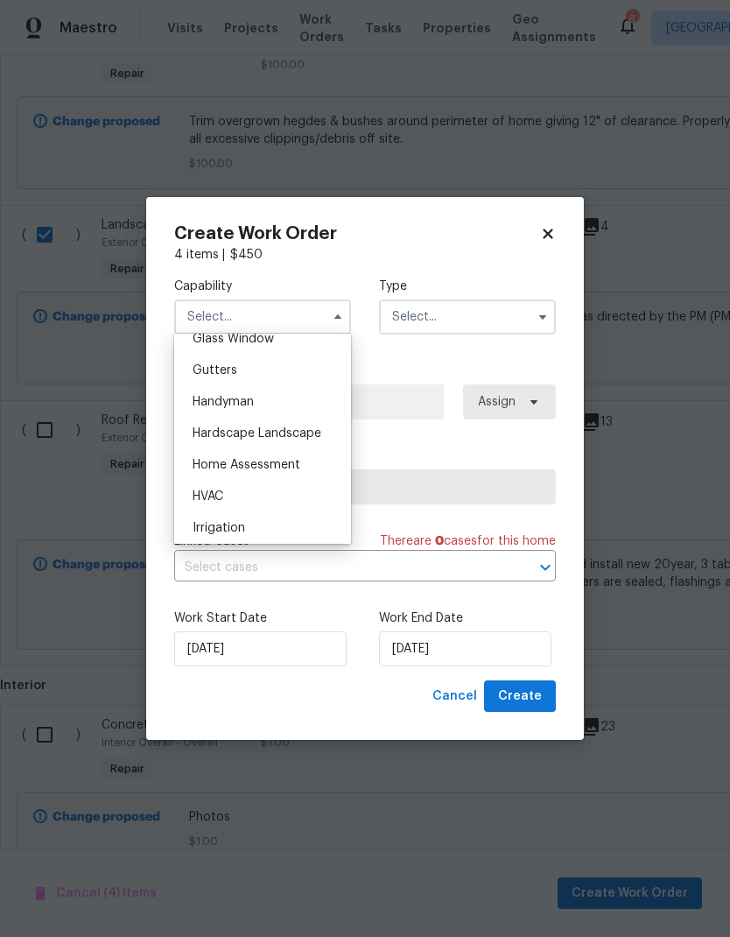
click at [313, 428] on span "Hardscape Landscape" at bounding box center [257, 433] width 129 height 12
type input "Hardscape Landscape"
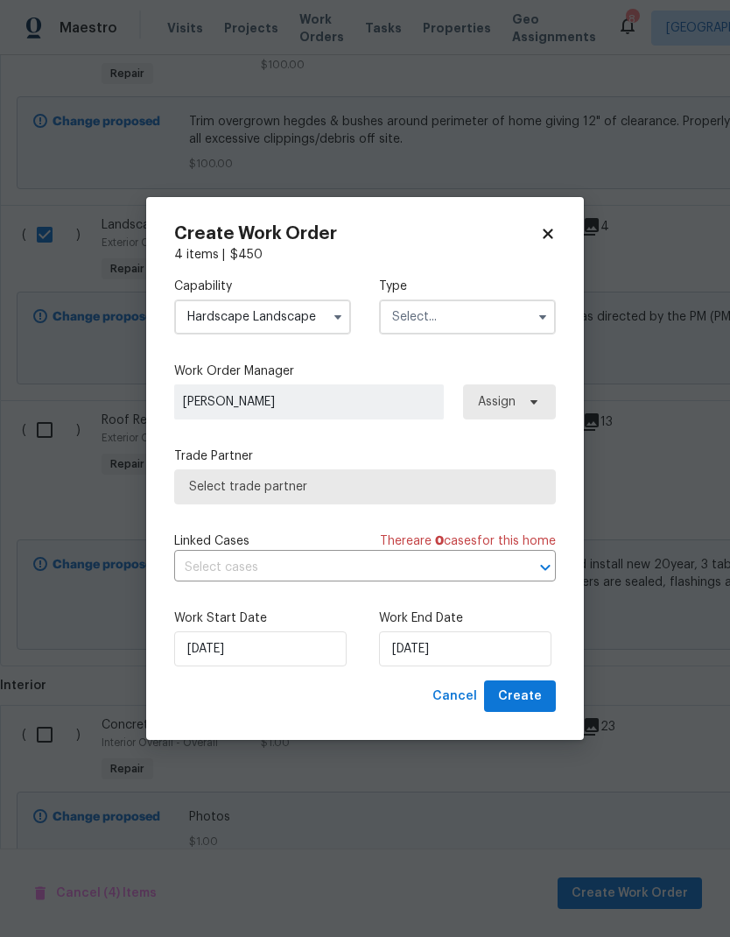
click at [500, 315] on input "text" at bounding box center [467, 316] width 177 height 35
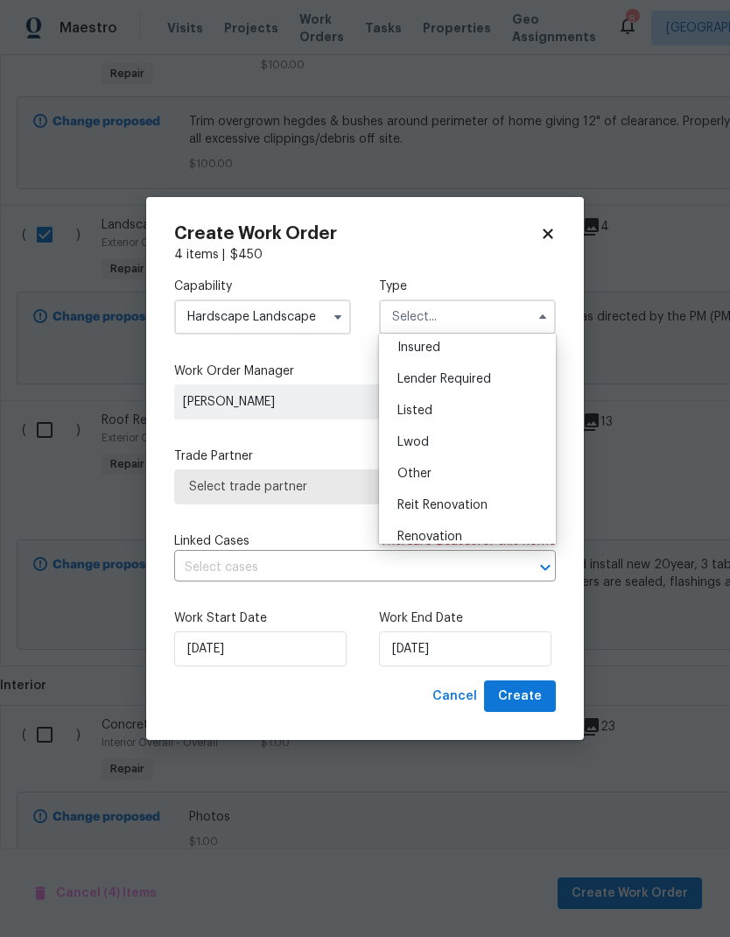
scroll to position [168, 0]
click at [483, 432] on span "Reit Renovation" at bounding box center [443, 438] width 90 height 12
type input "Reit Renovation"
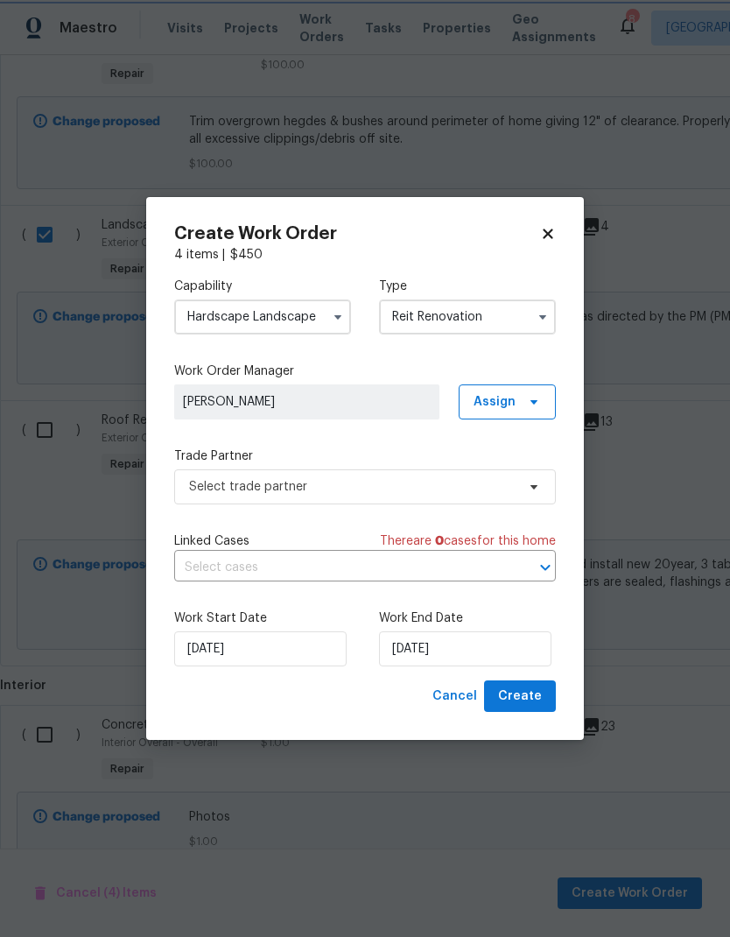
scroll to position [0, 0]
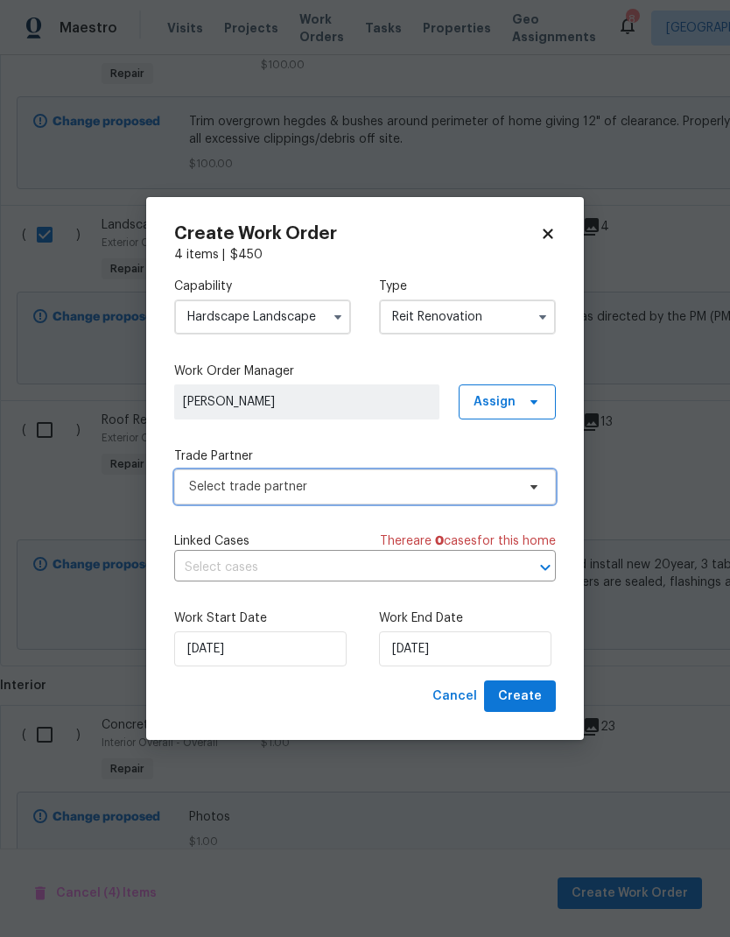
click at [457, 485] on span "Select trade partner" at bounding box center [352, 487] width 327 height 18
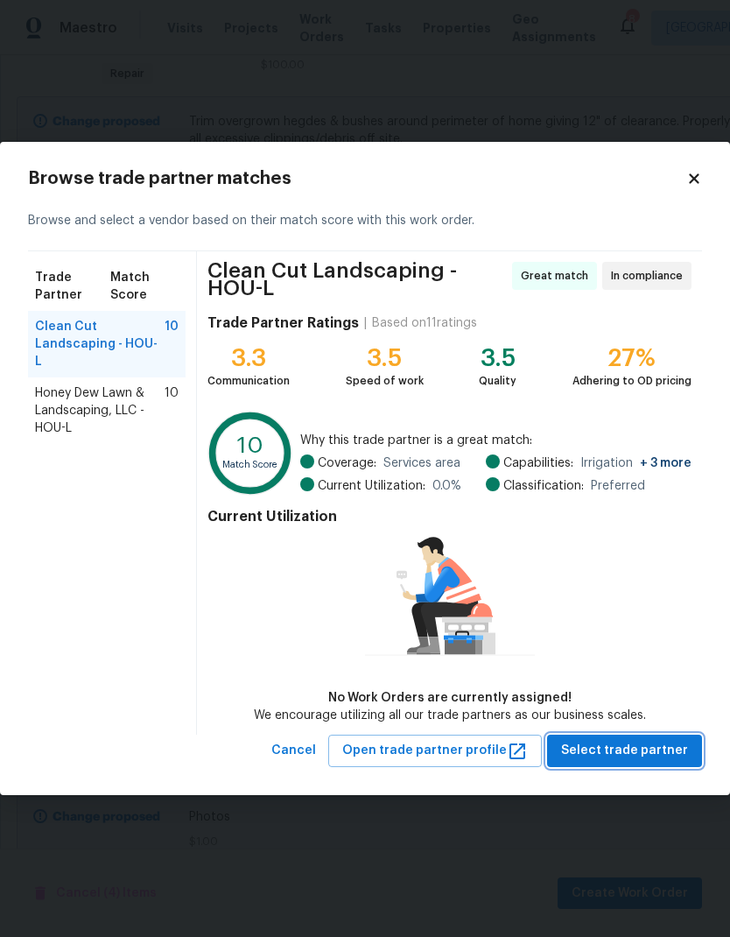
click at [657, 748] on span "Select trade partner" at bounding box center [624, 751] width 127 height 22
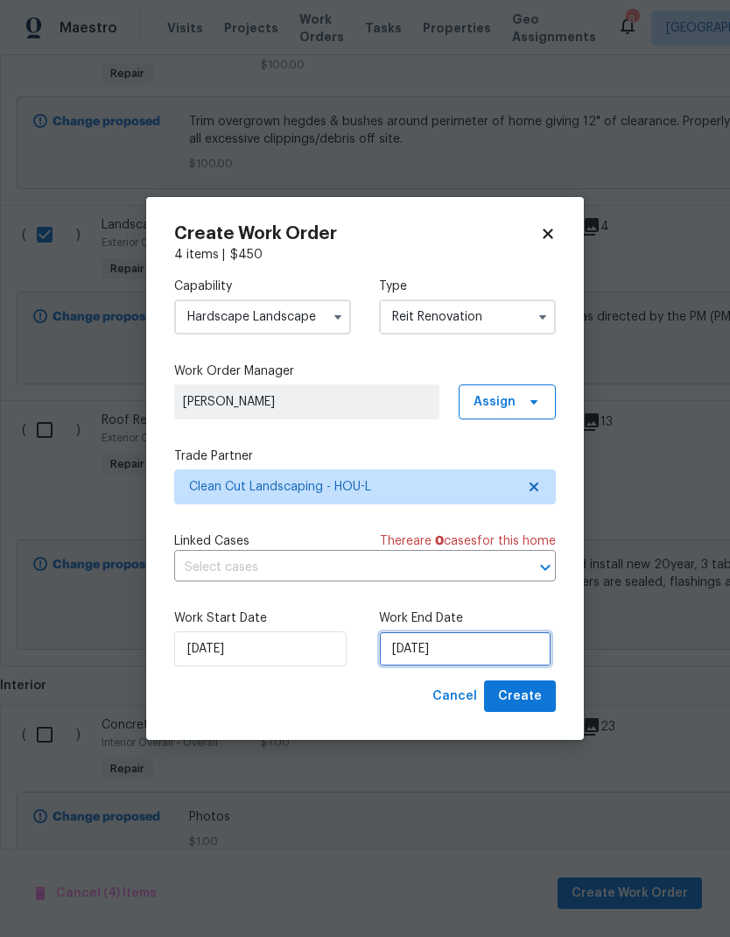
click at [483, 644] on input "10/3/2025" at bounding box center [465, 648] width 172 height 35
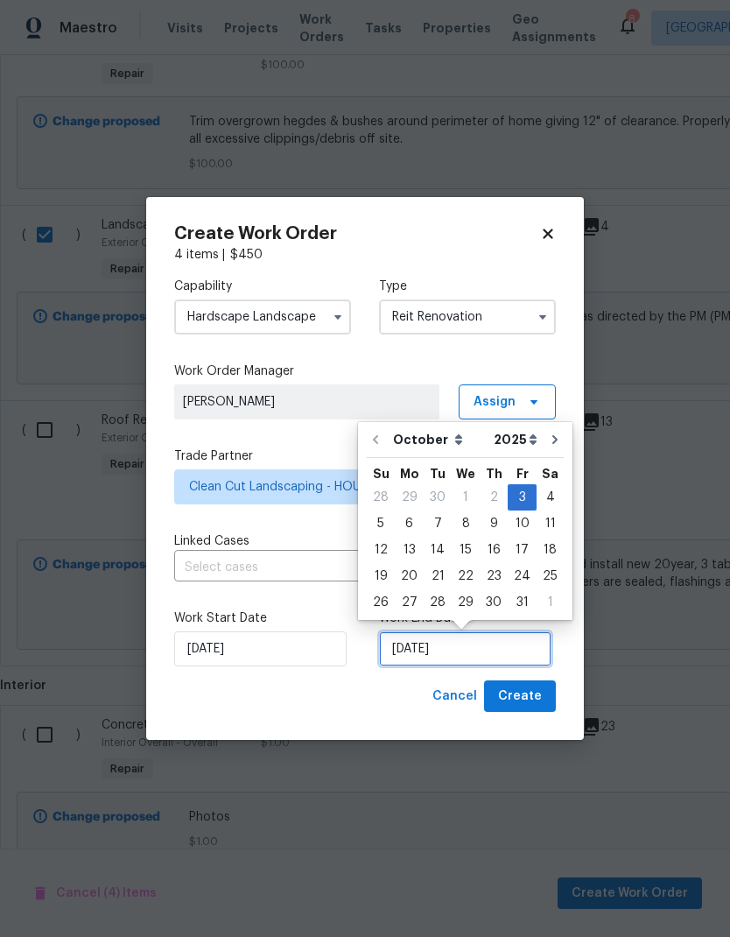
scroll to position [7, 0]
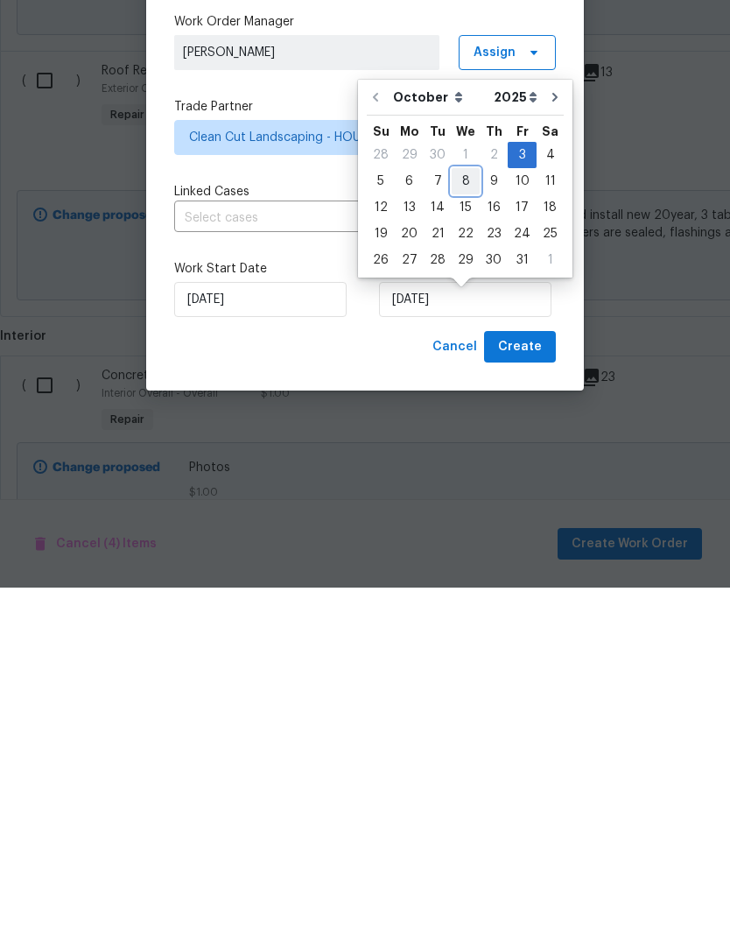
click at [466, 518] on div "8" at bounding box center [466, 530] width 28 height 25
type input "10/8/2025"
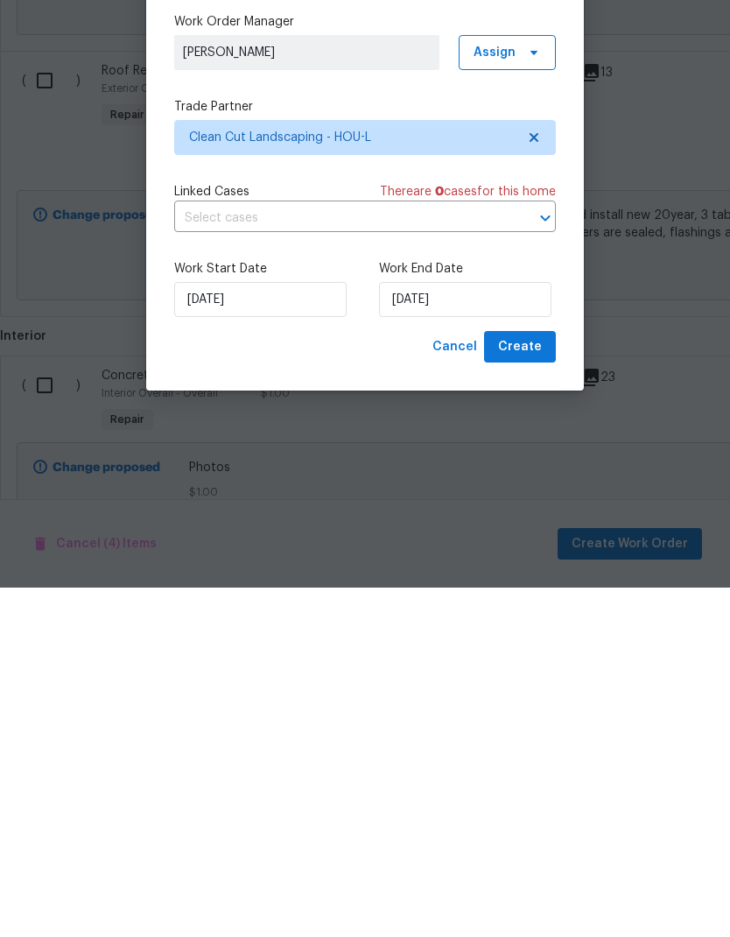
scroll to position [70, 0]
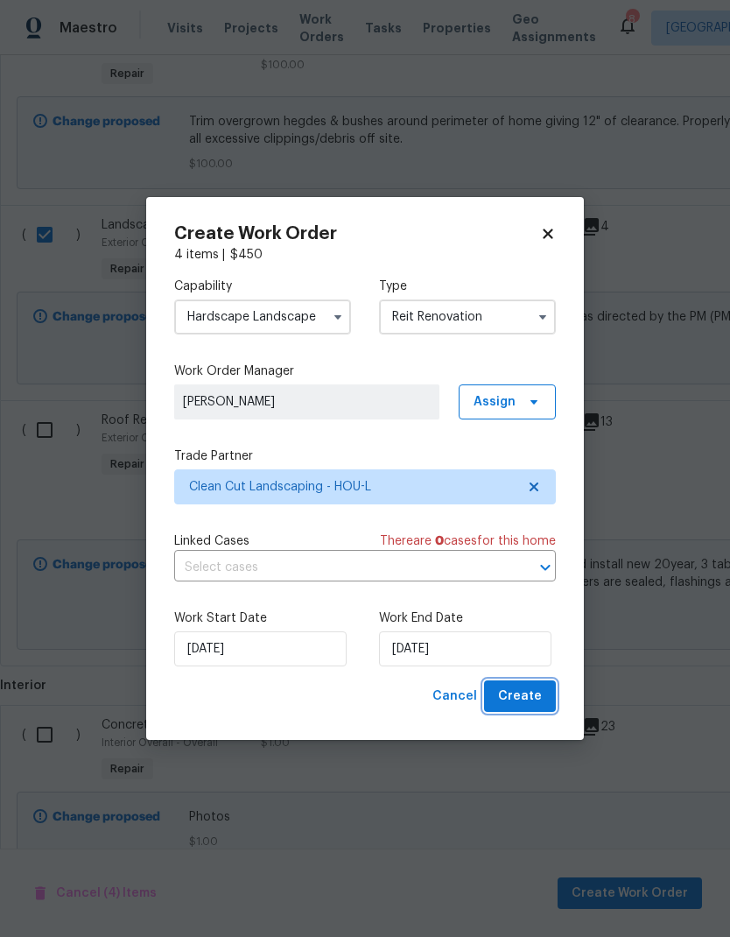
click at [536, 698] on span "Create" at bounding box center [520, 697] width 44 height 22
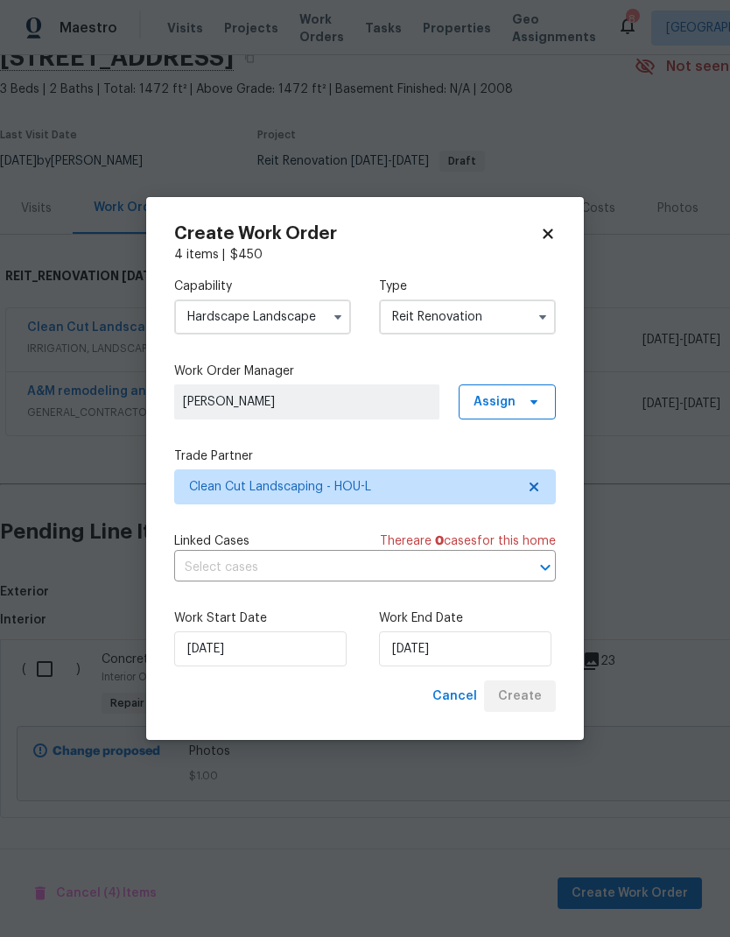
scroll to position [13, 0]
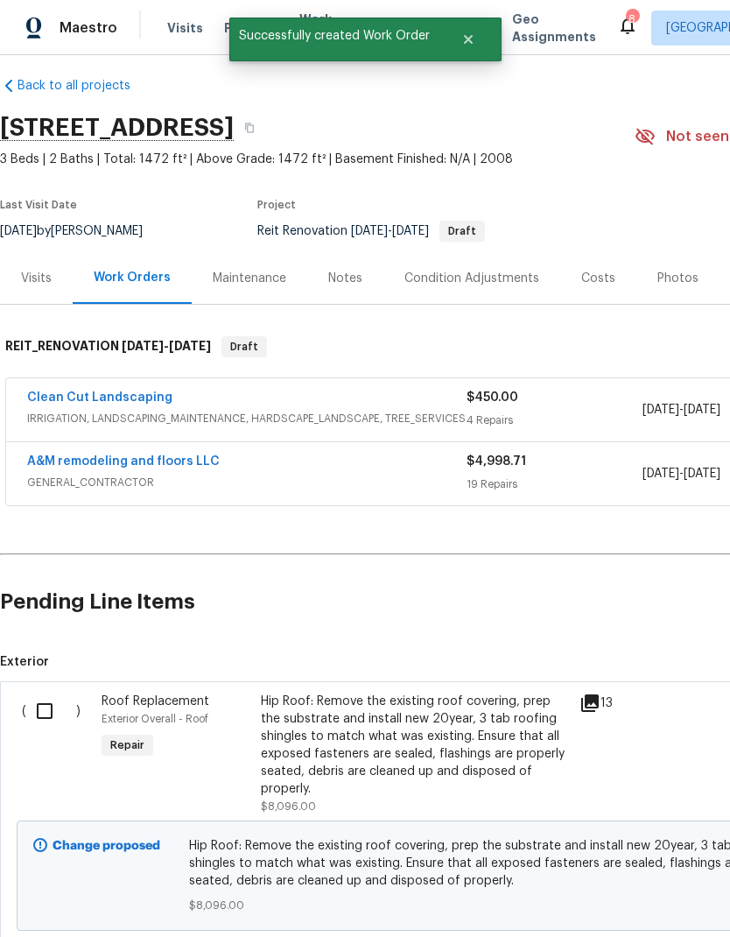
click at [53, 693] on input "checkbox" at bounding box center [51, 711] width 50 height 37
checkbox input "true"
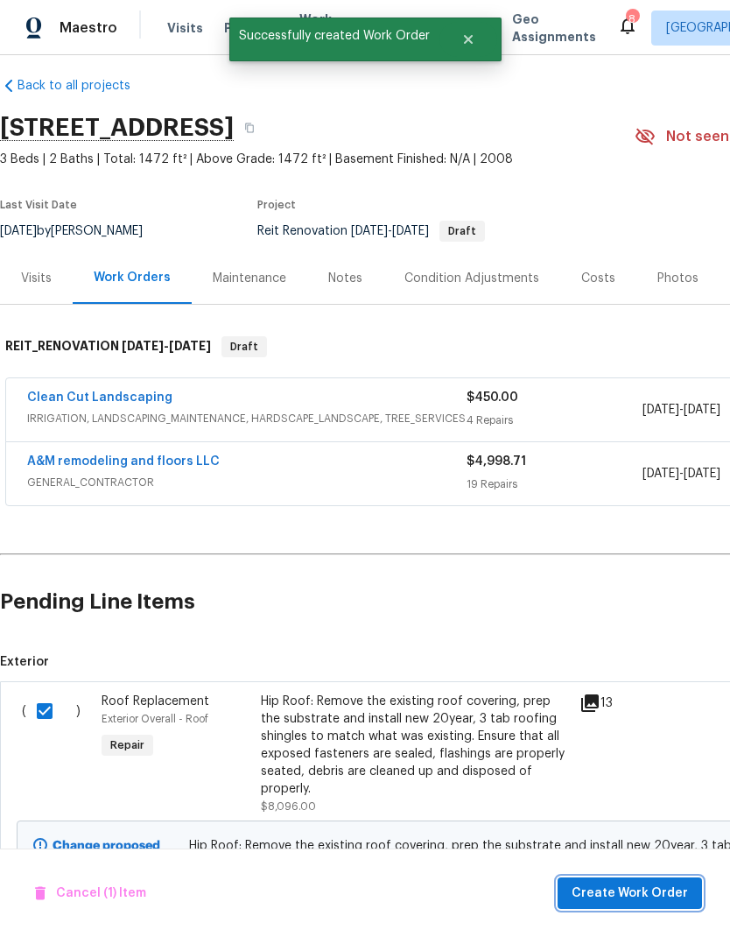
click at [658, 894] on span "Create Work Order" at bounding box center [630, 894] width 116 height 22
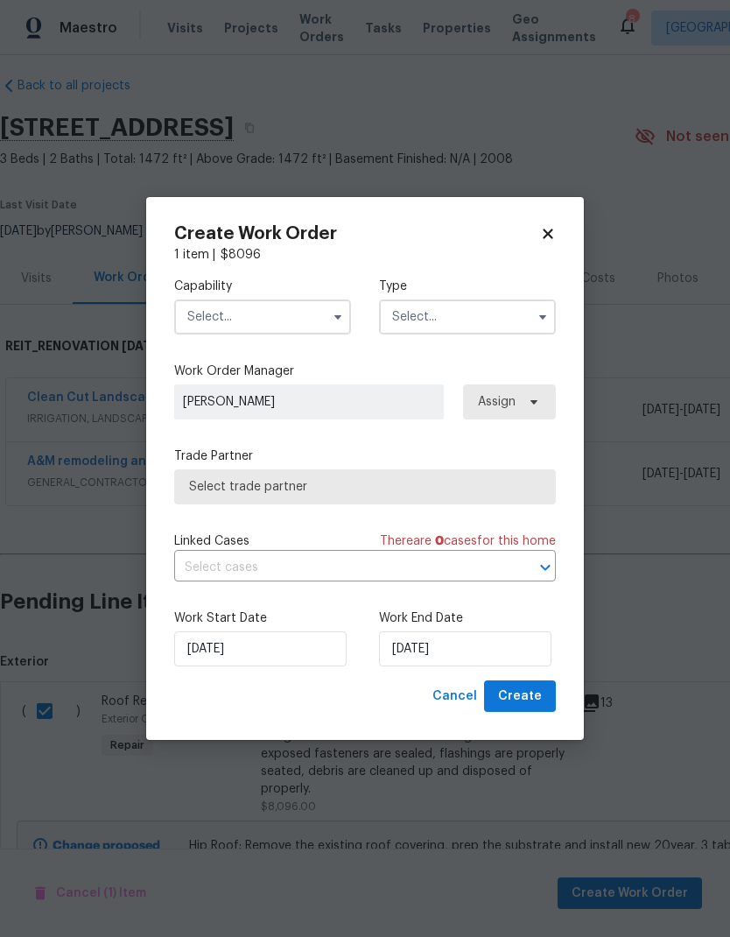
click at [295, 325] on input "text" at bounding box center [262, 316] width 177 height 35
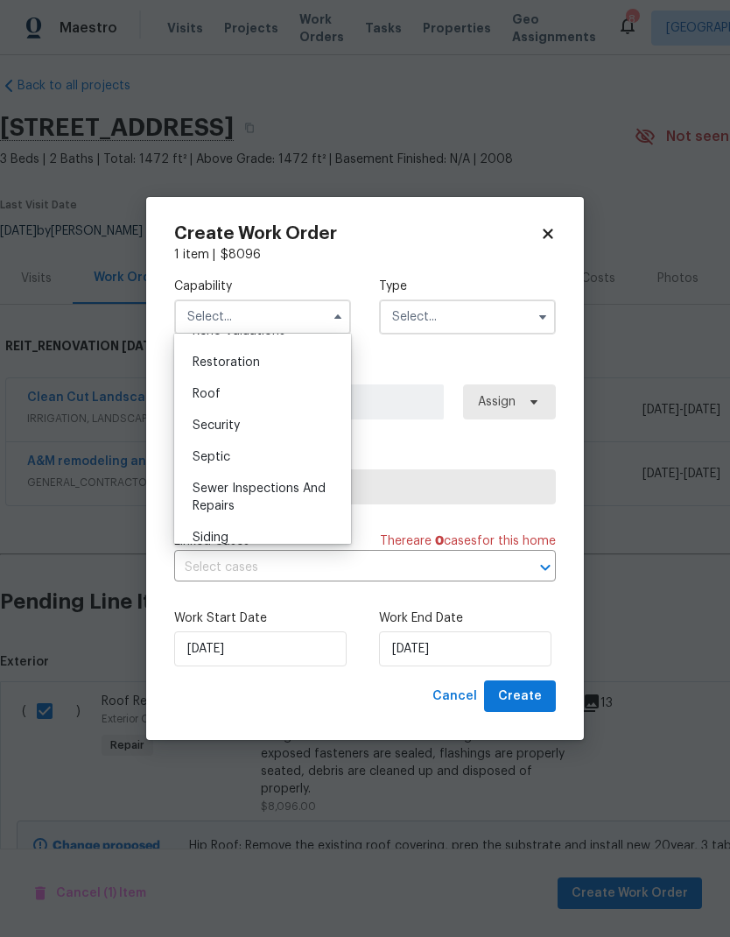
scroll to position [1758, 0]
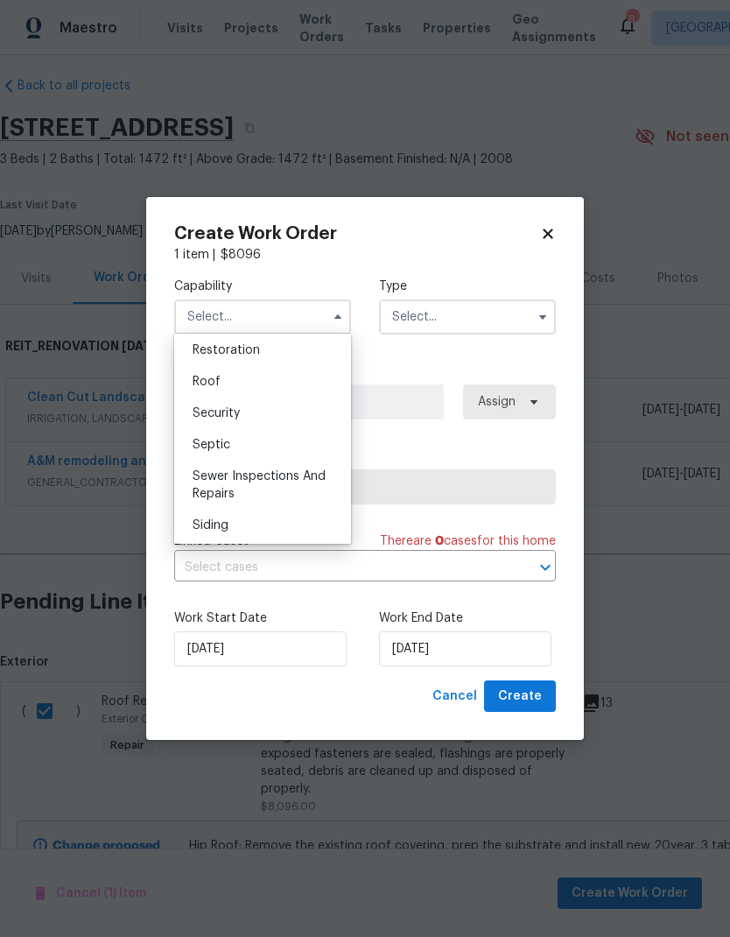
click at [285, 379] on div "Roof" at bounding box center [263, 382] width 168 height 32
type input "Roof"
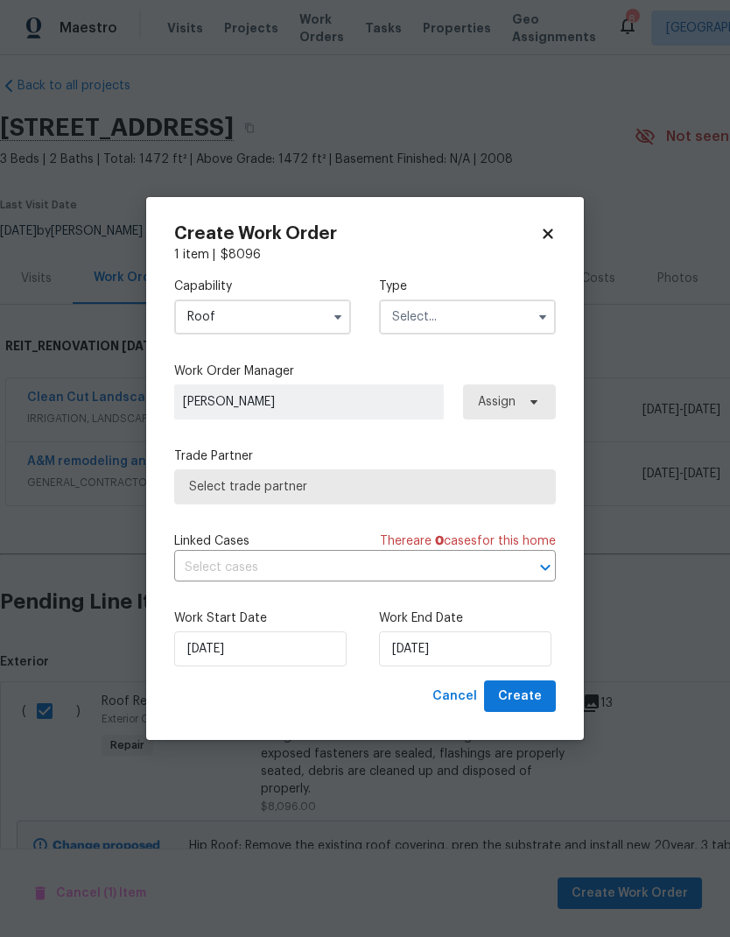
click at [486, 322] on input "text" at bounding box center [467, 316] width 177 height 35
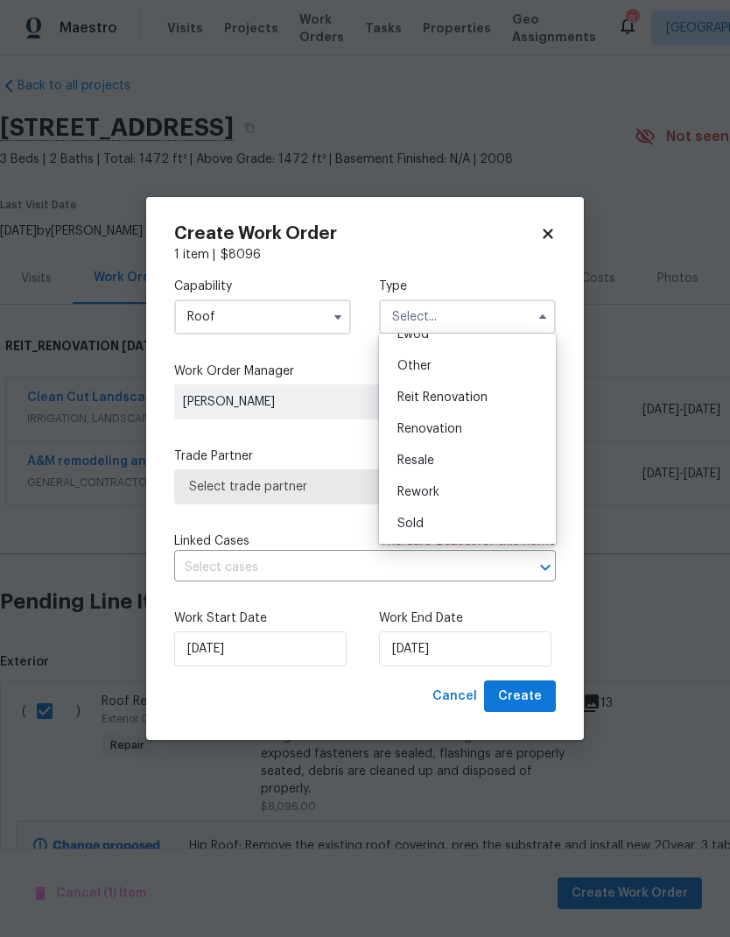
scroll to position [208, 0]
click at [476, 402] on span "Reit Renovation" at bounding box center [443, 397] width 90 height 12
type input "Reit Renovation"
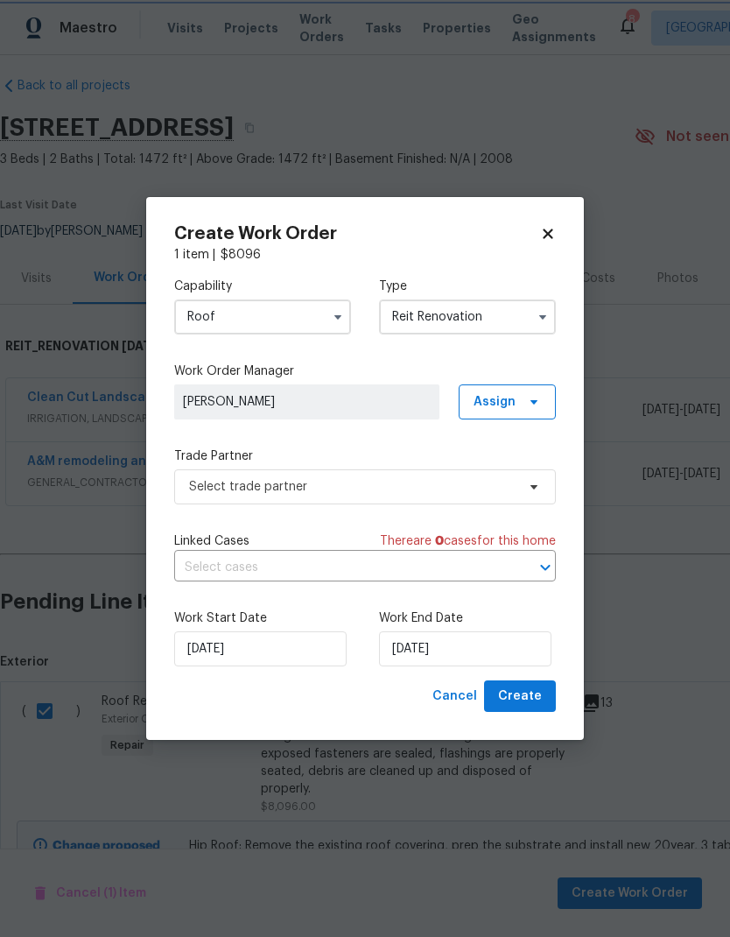
scroll to position [0, 0]
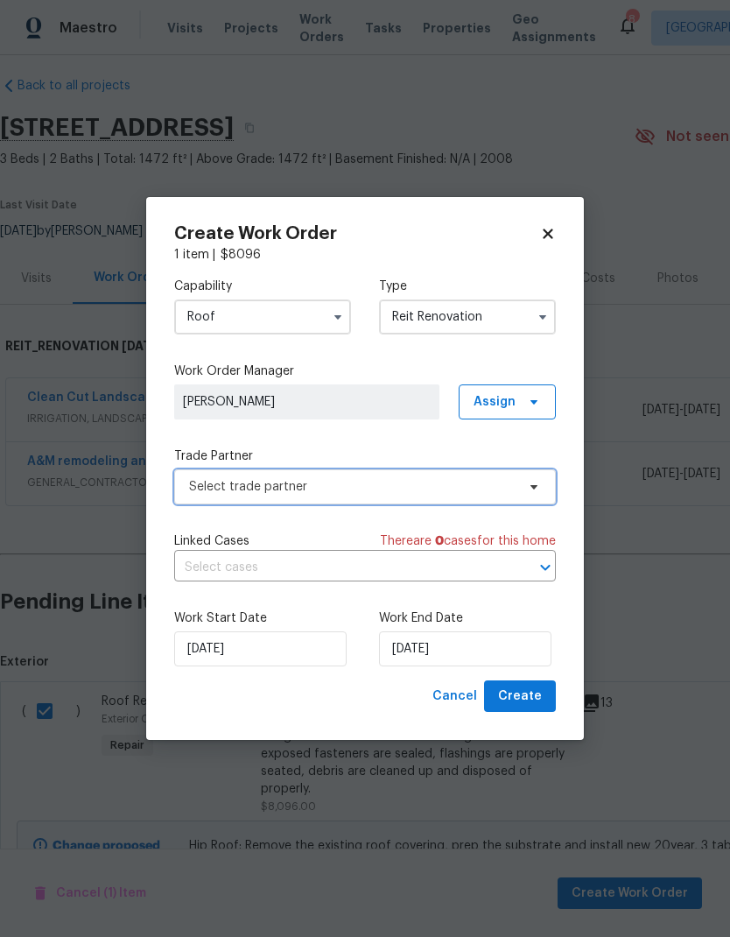
click at [410, 484] on span "Select trade partner" at bounding box center [352, 487] width 327 height 18
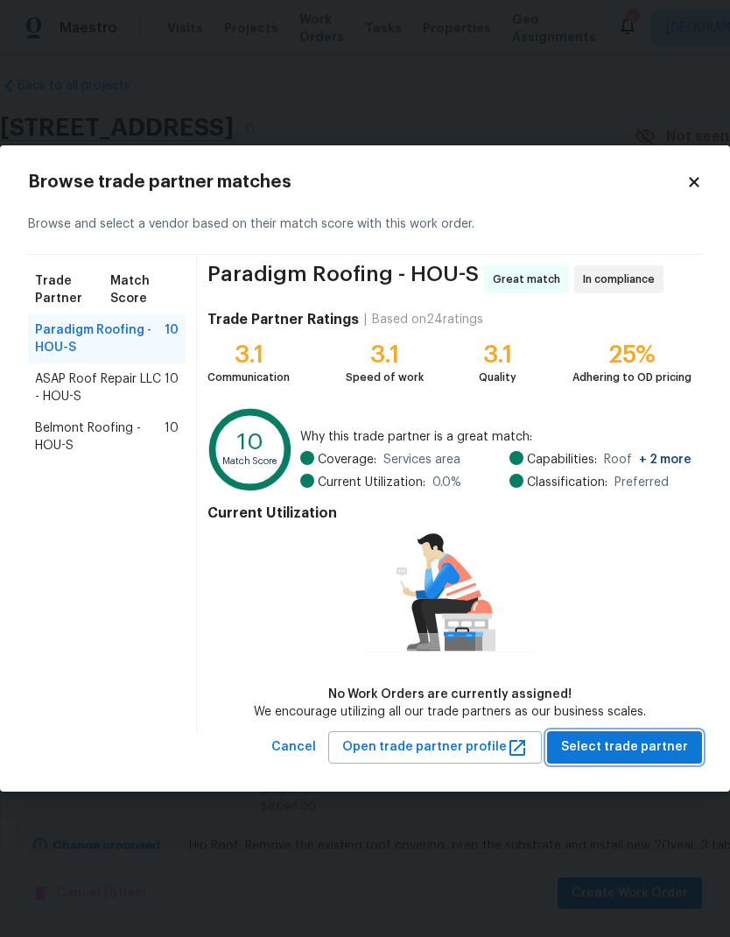
click at [651, 742] on span "Select trade partner" at bounding box center [624, 747] width 127 height 22
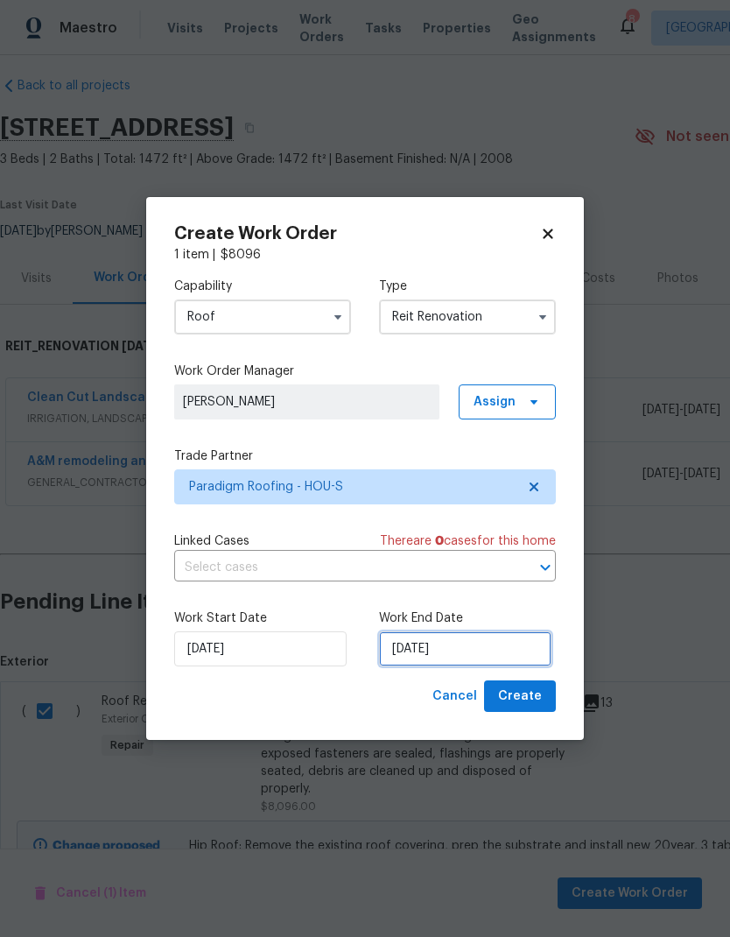
click at [503, 661] on input "10/3/2025" at bounding box center [465, 648] width 172 height 35
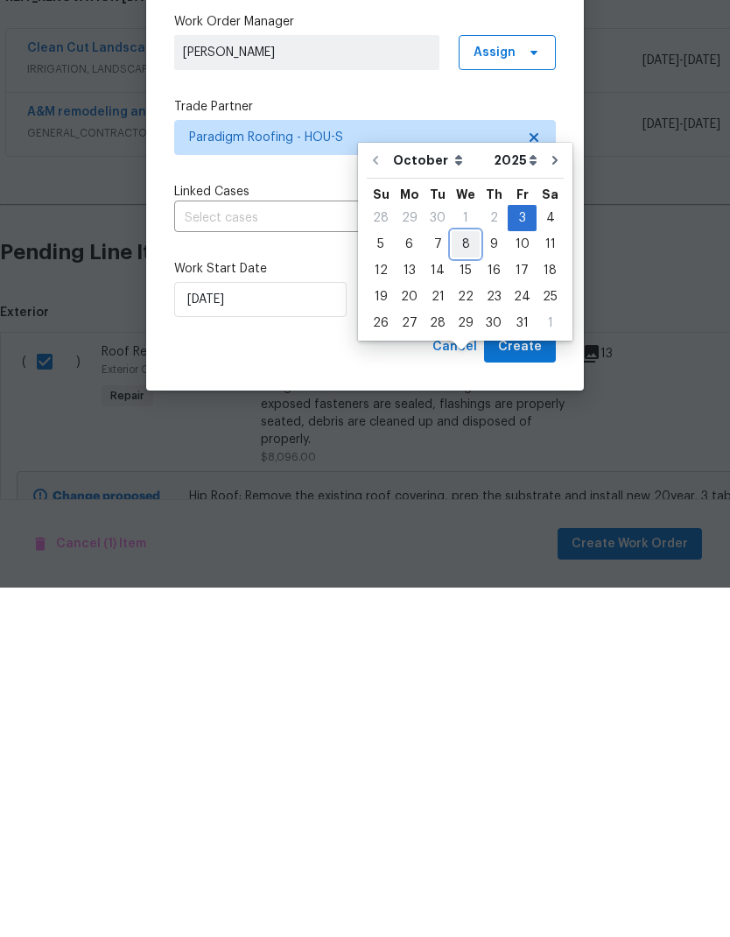
click at [470, 581] on div "8" at bounding box center [466, 593] width 28 height 25
type input "10/8/2025"
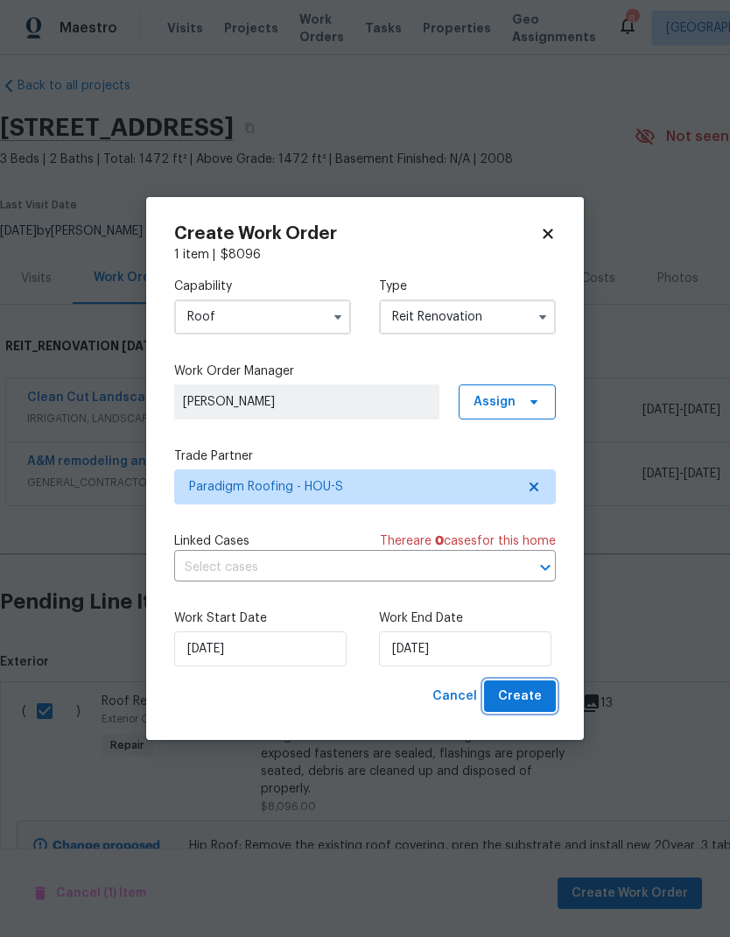
click at [545, 695] on button "Create" at bounding box center [520, 696] width 72 height 32
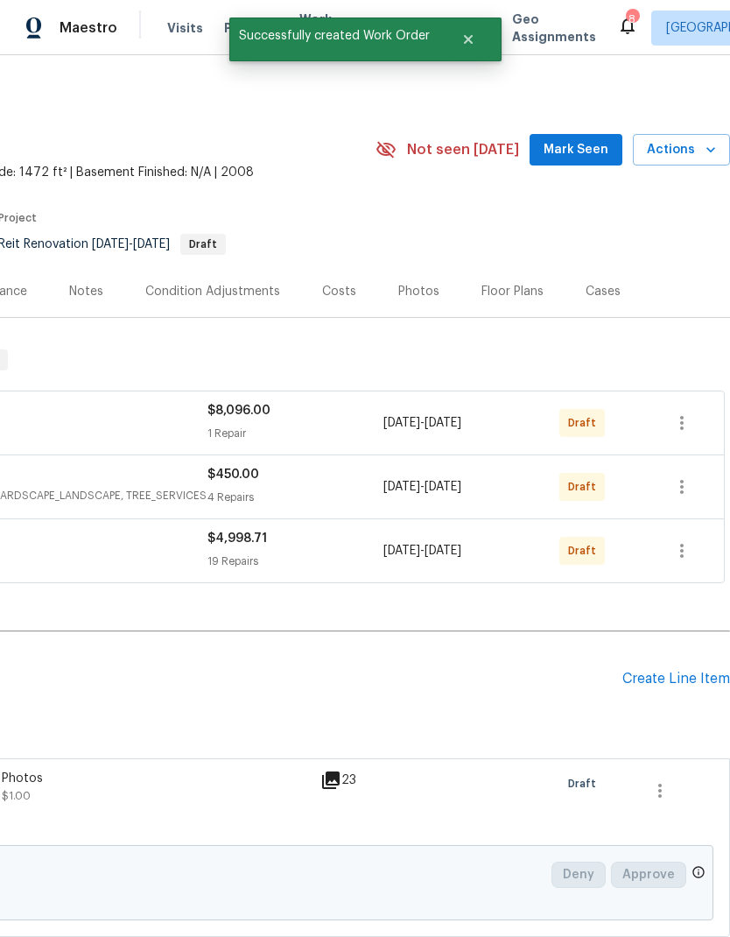
scroll to position [0, 259]
click at [681, 412] on icon "button" at bounding box center [682, 422] width 21 height 21
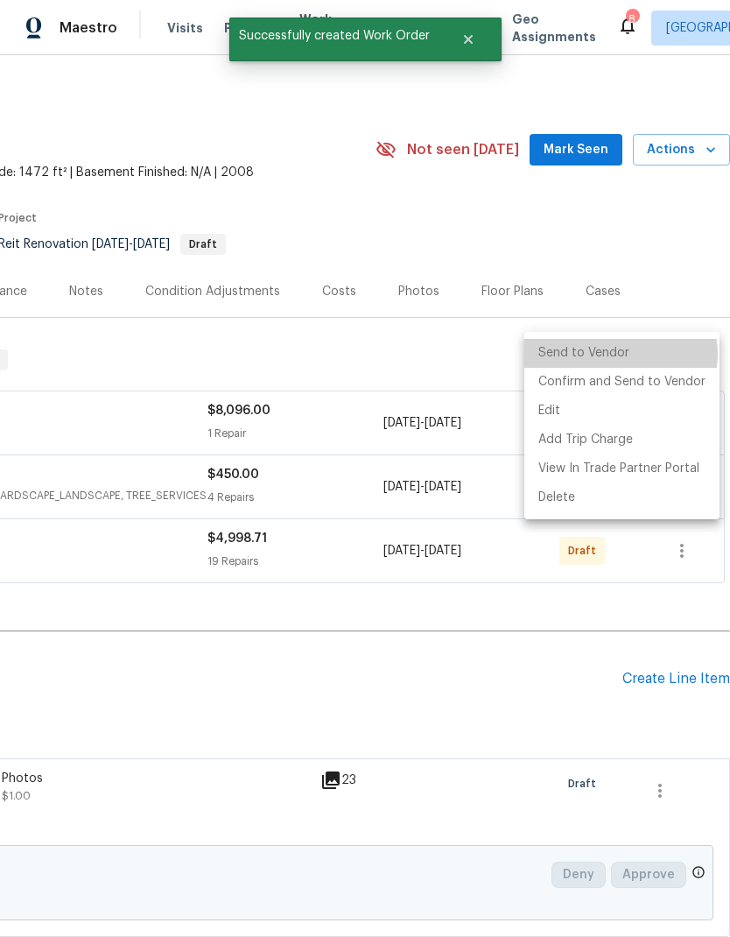
click at [621, 355] on li "Send to Vendor" at bounding box center [621, 353] width 195 height 29
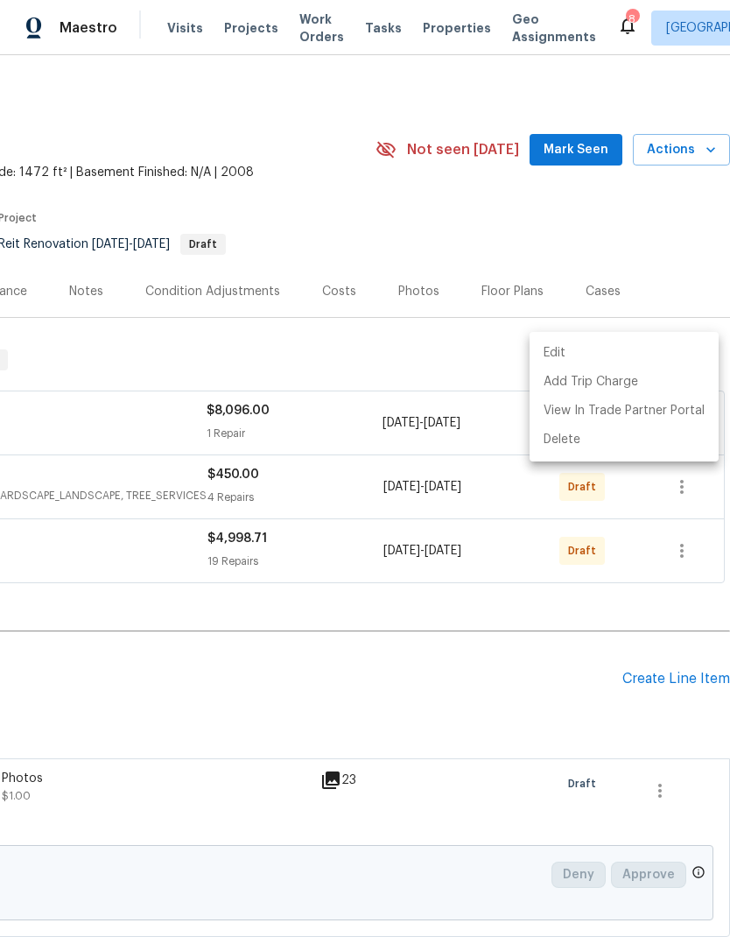
click at [665, 286] on div at bounding box center [365, 468] width 730 height 937
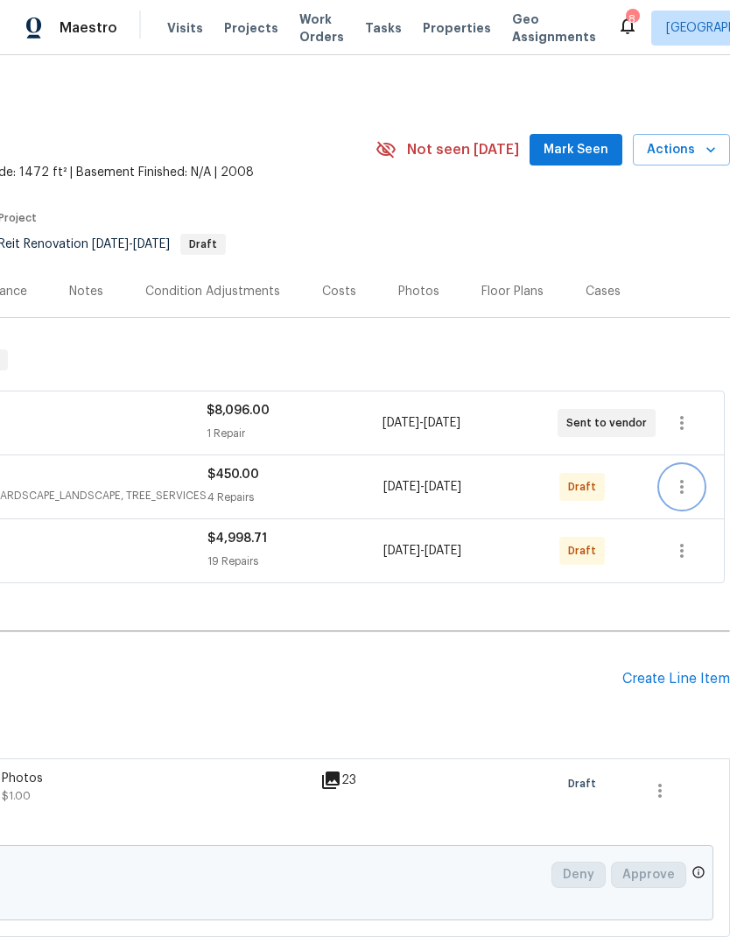
click at [686, 476] on icon "button" at bounding box center [682, 486] width 21 height 21
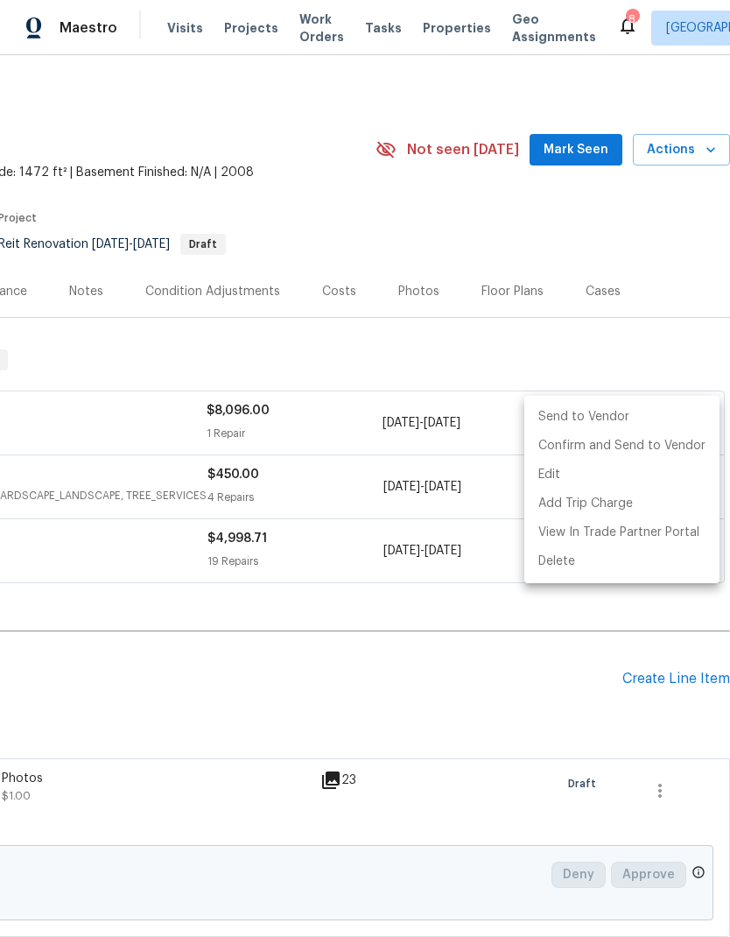
click at [630, 418] on li "Send to Vendor" at bounding box center [621, 417] width 195 height 29
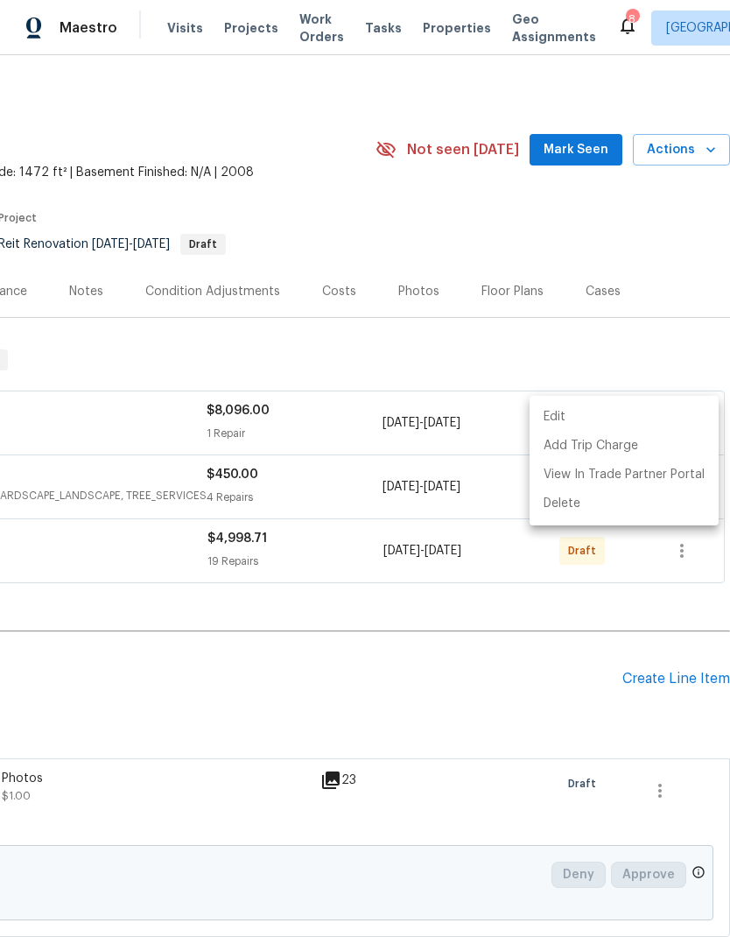
click at [659, 285] on div at bounding box center [365, 468] width 730 height 937
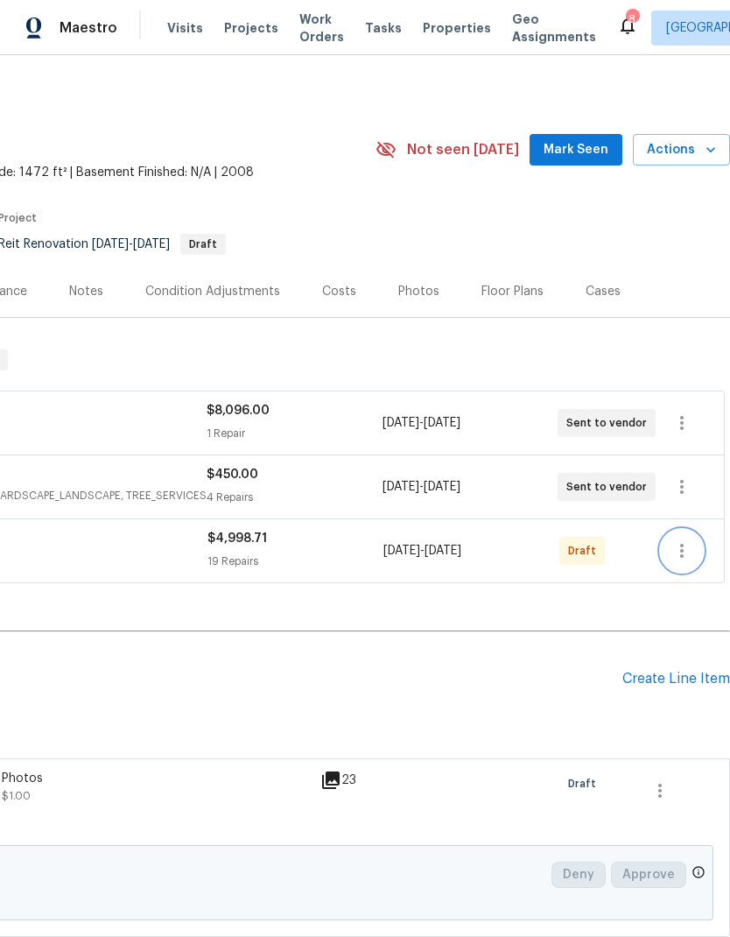
click at [685, 540] on icon "button" at bounding box center [682, 550] width 21 height 21
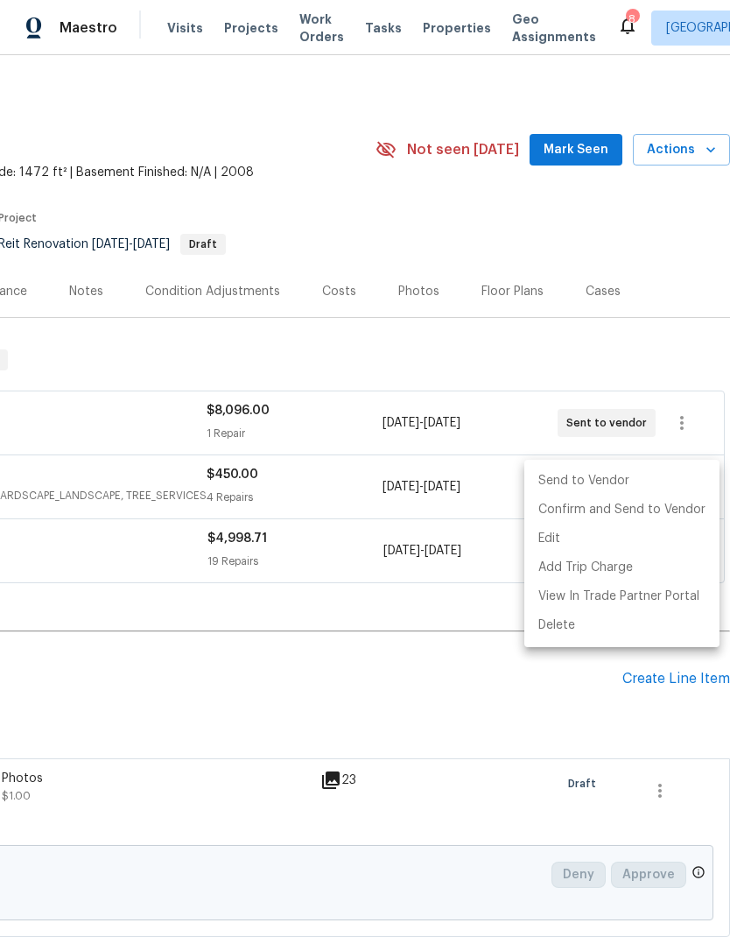
click at [631, 478] on li "Send to Vendor" at bounding box center [621, 481] width 195 height 29
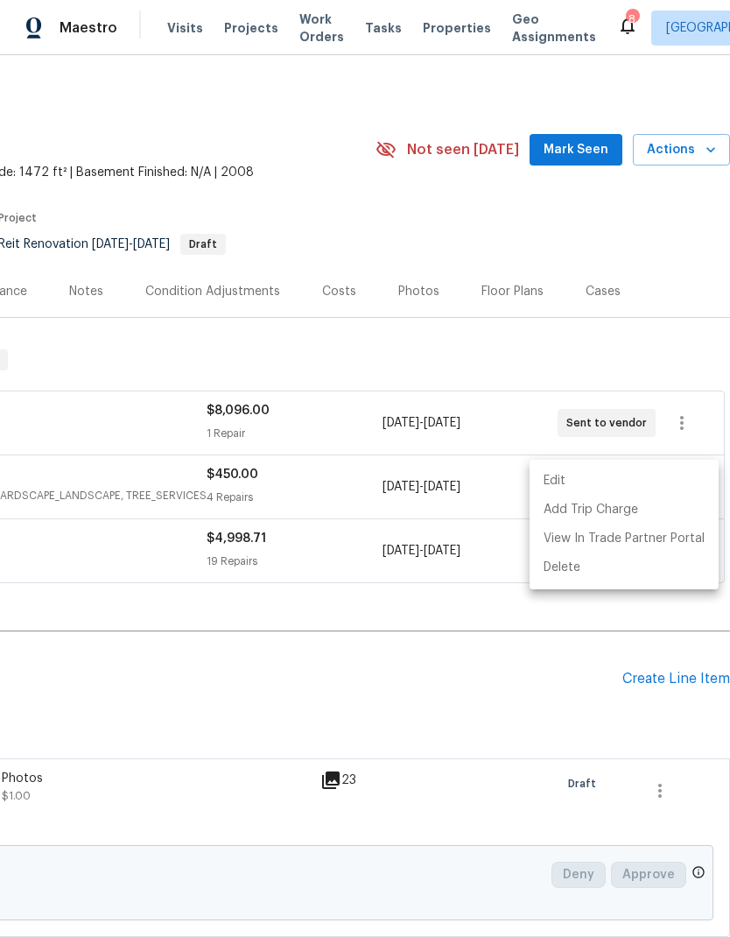
click at [420, 557] on div at bounding box center [365, 468] width 730 height 937
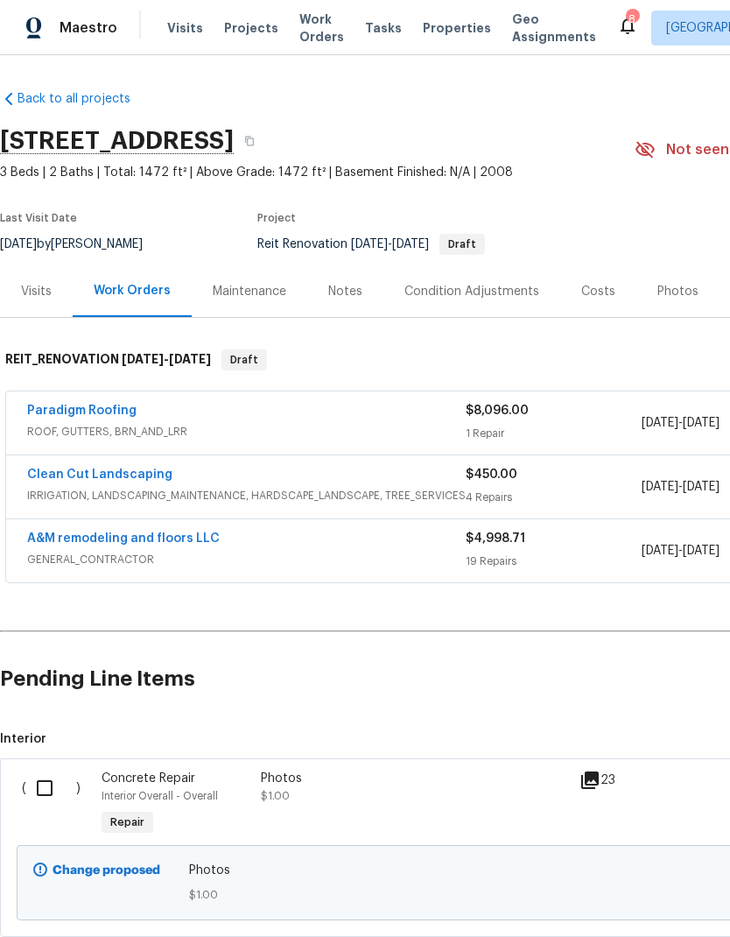
scroll to position [0, 0]
click at [94, 532] on link "A&M remodeling and floors LLC" at bounding box center [123, 538] width 193 height 12
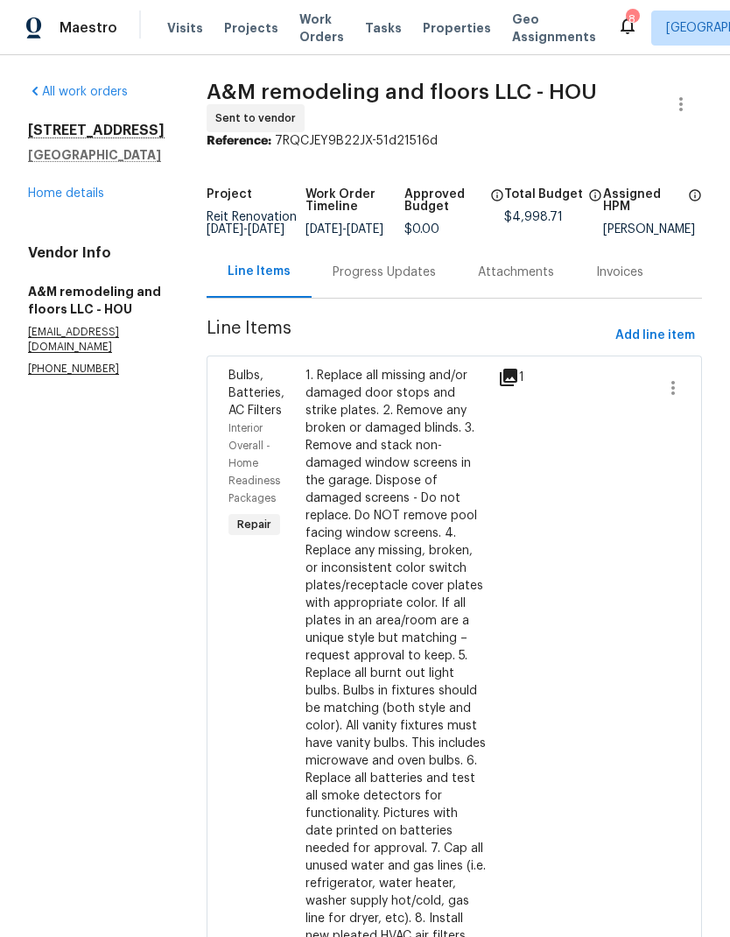
click at [383, 281] on div "Progress Updates" at bounding box center [384, 273] width 103 height 18
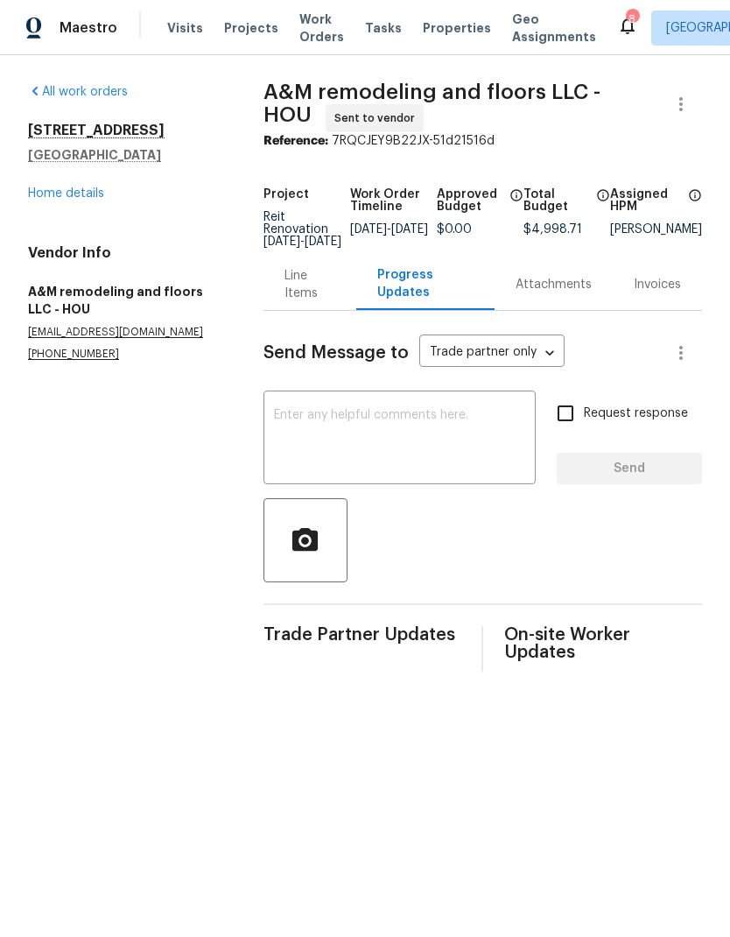
click at [442, 436] on textarea at bounding box center [399, 439] width 251 height 61
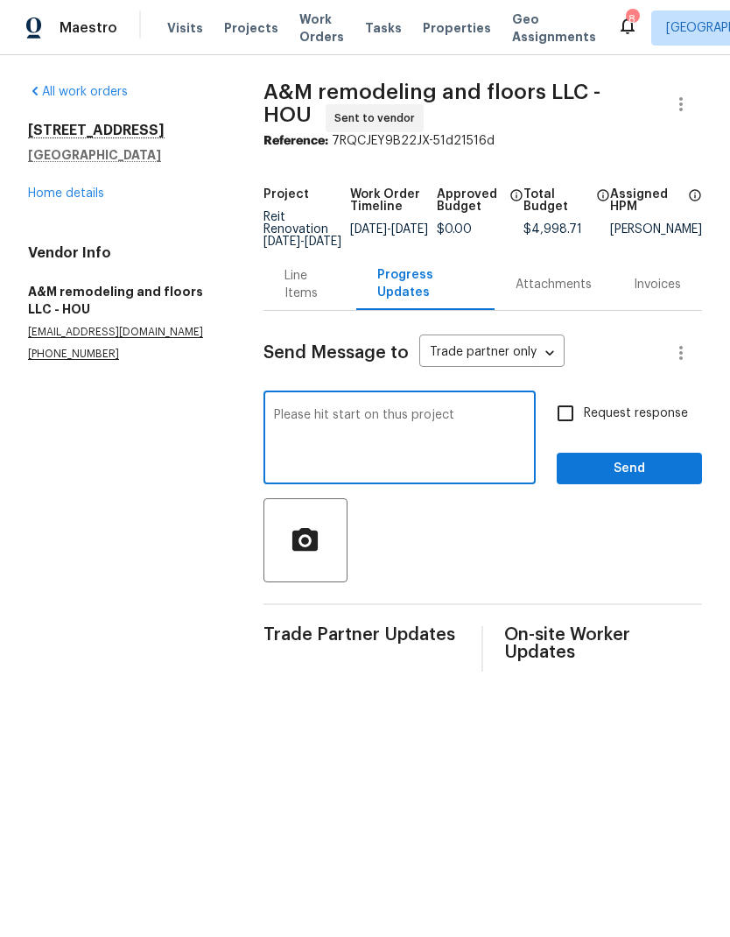
click at [388, 430] on textarea "Please hit start on thus project" at bounding box center [399, 439] width 251 height 61
click at [387, 430] on textarea "Please hit start on thus project" at bounding box center [399, 439] width 251 height 61
click at [475, 442] on textarea "Please hit start on this project" at bounding box center [399, 439] width 251 height 61
type textarea "Please hit start on this project. The roof will be replaced on this house but i…"
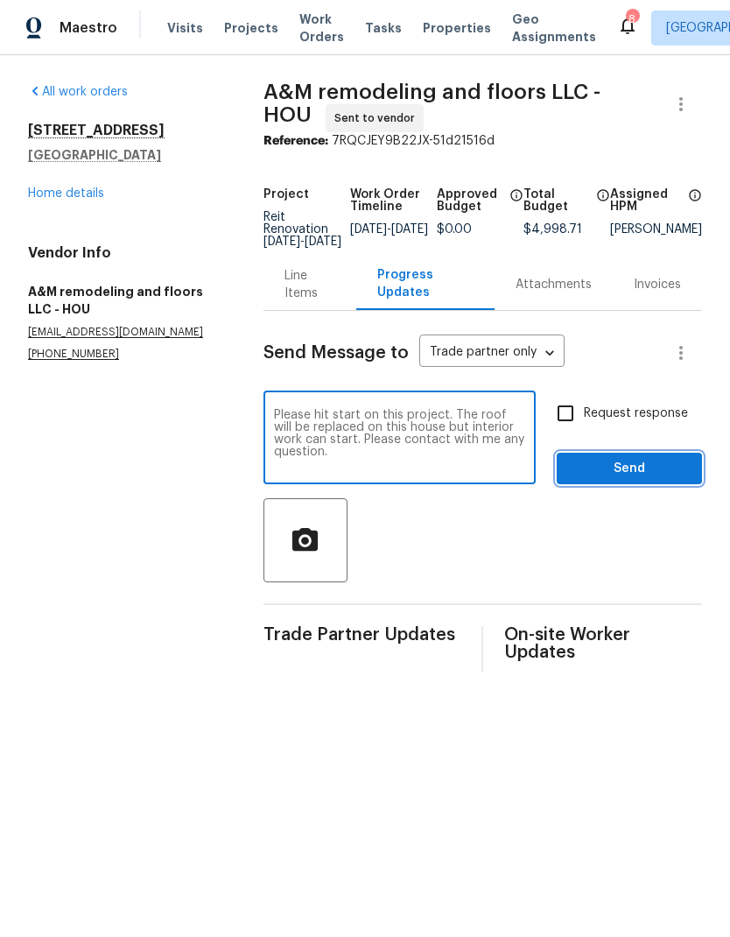
click at [659, 480] on span "Send" at bounding box center [629, 469] width 117 height 22
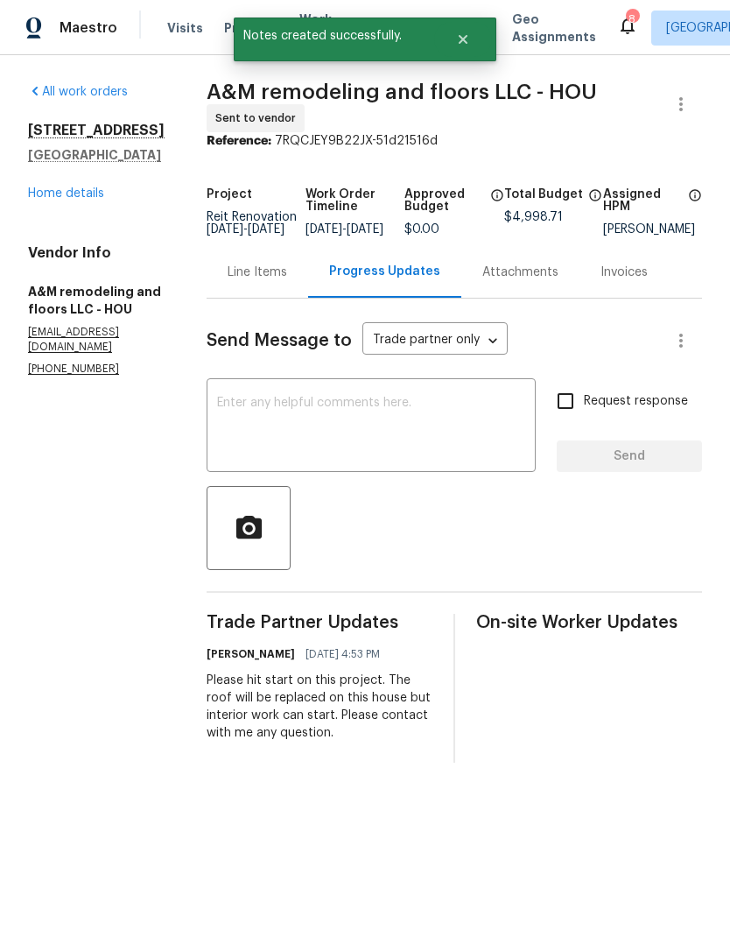
click at [461, 431] on textarea at bounding box center [371, 427] width 308 height 61
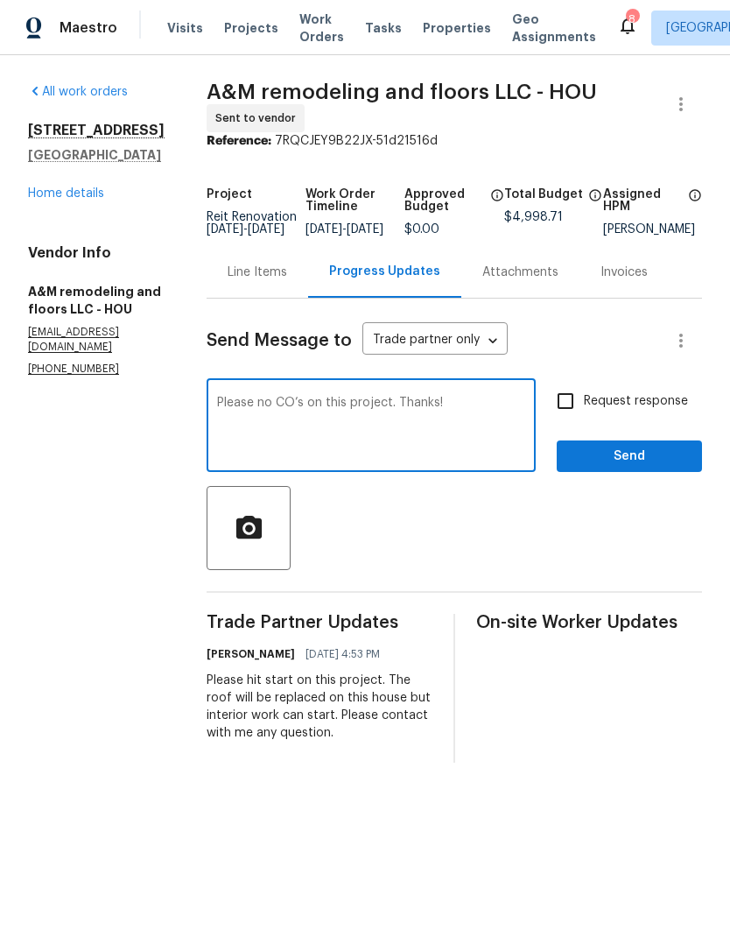
type textarea "Please no CO’s on this project. Thanks!"
click at [654, 467] on span "Send" at bounding box center [629, 457] width 117 height 22
